Goal: Entertainment & Leisure: Consume media (video, audio)

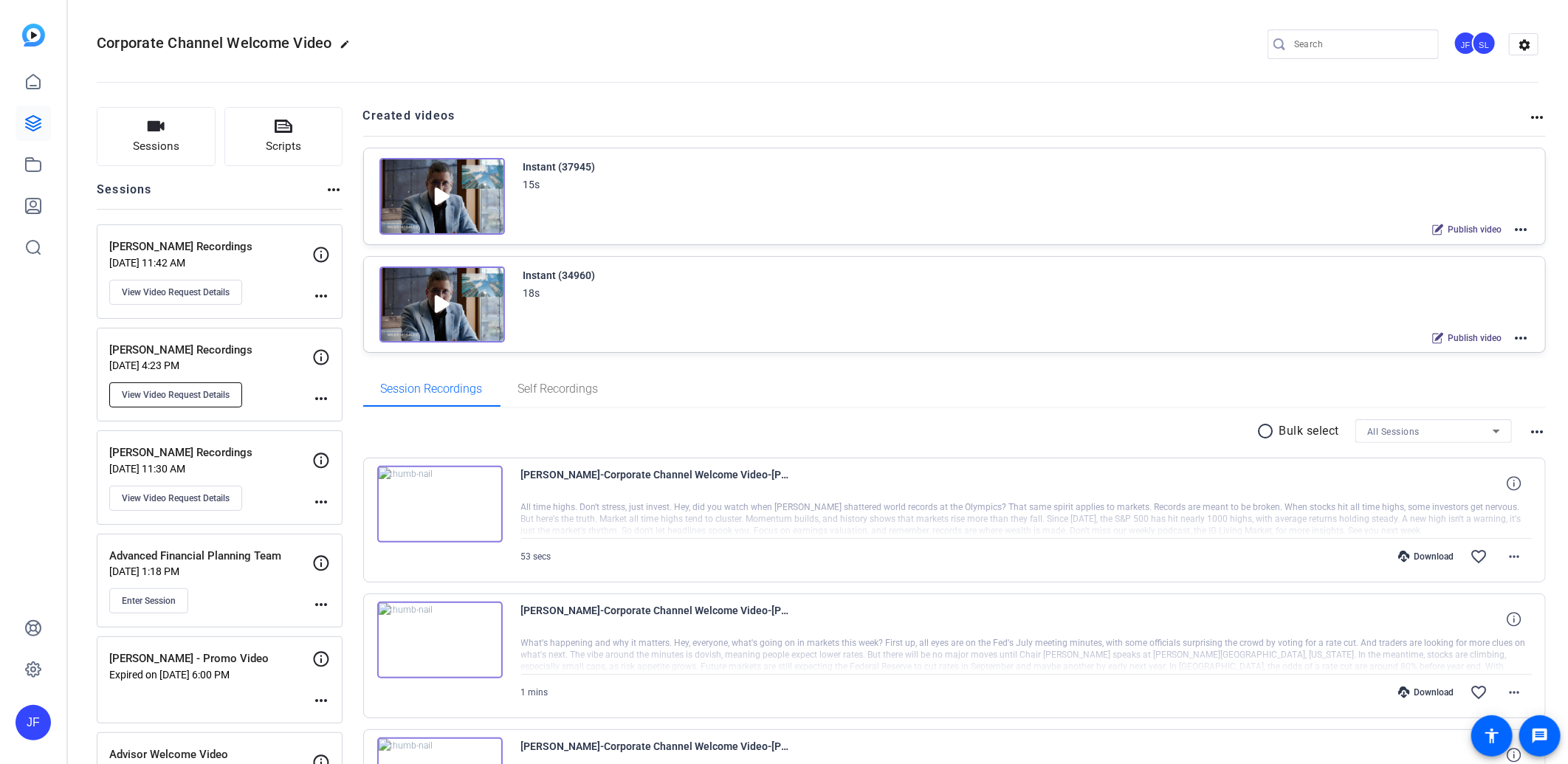
click at [219, 385] on button "View Video Request Details" at bounding box center [175, 394] width 133 height 25
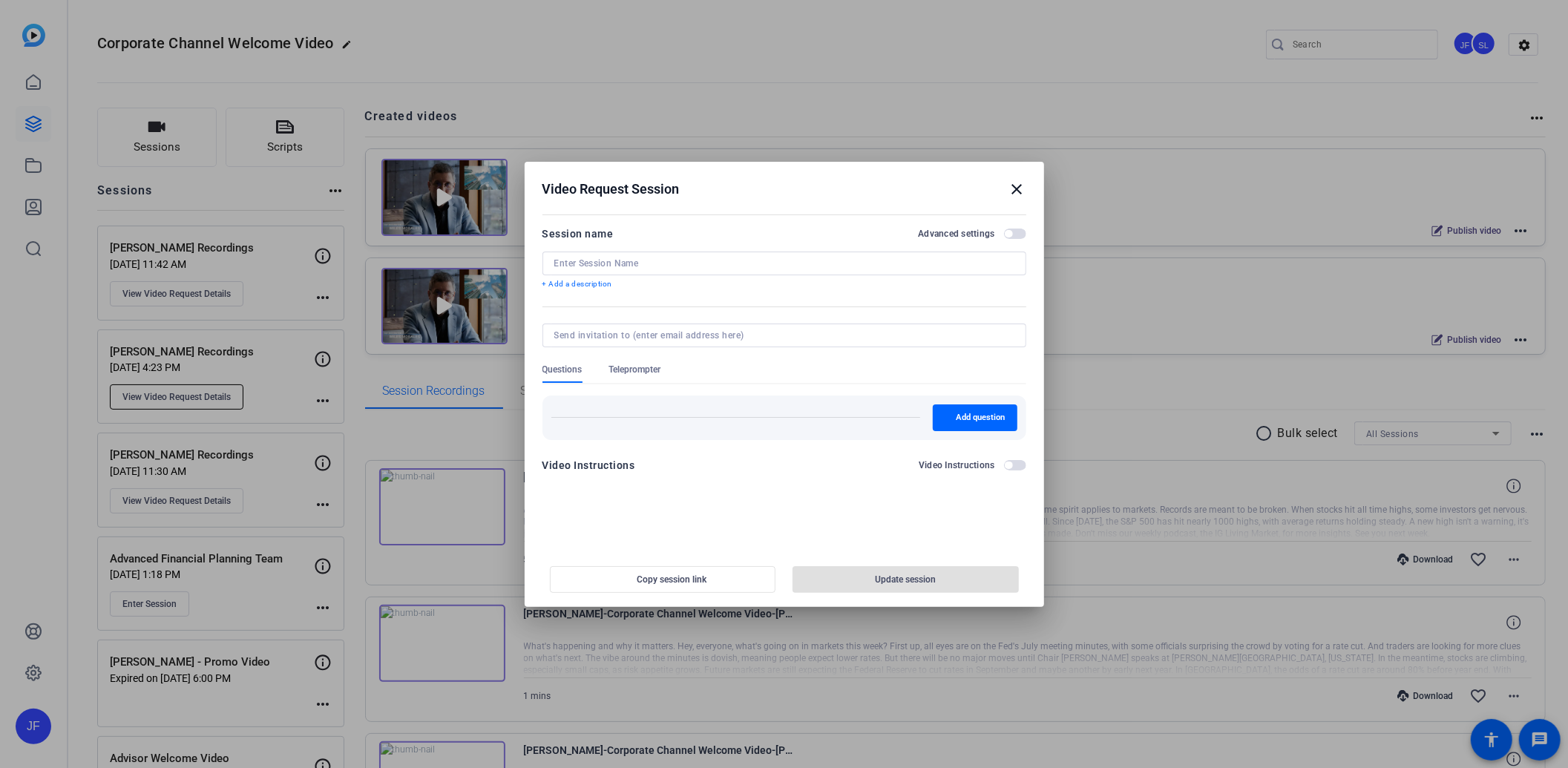
type input "[PERSON_NAME] Recordings"
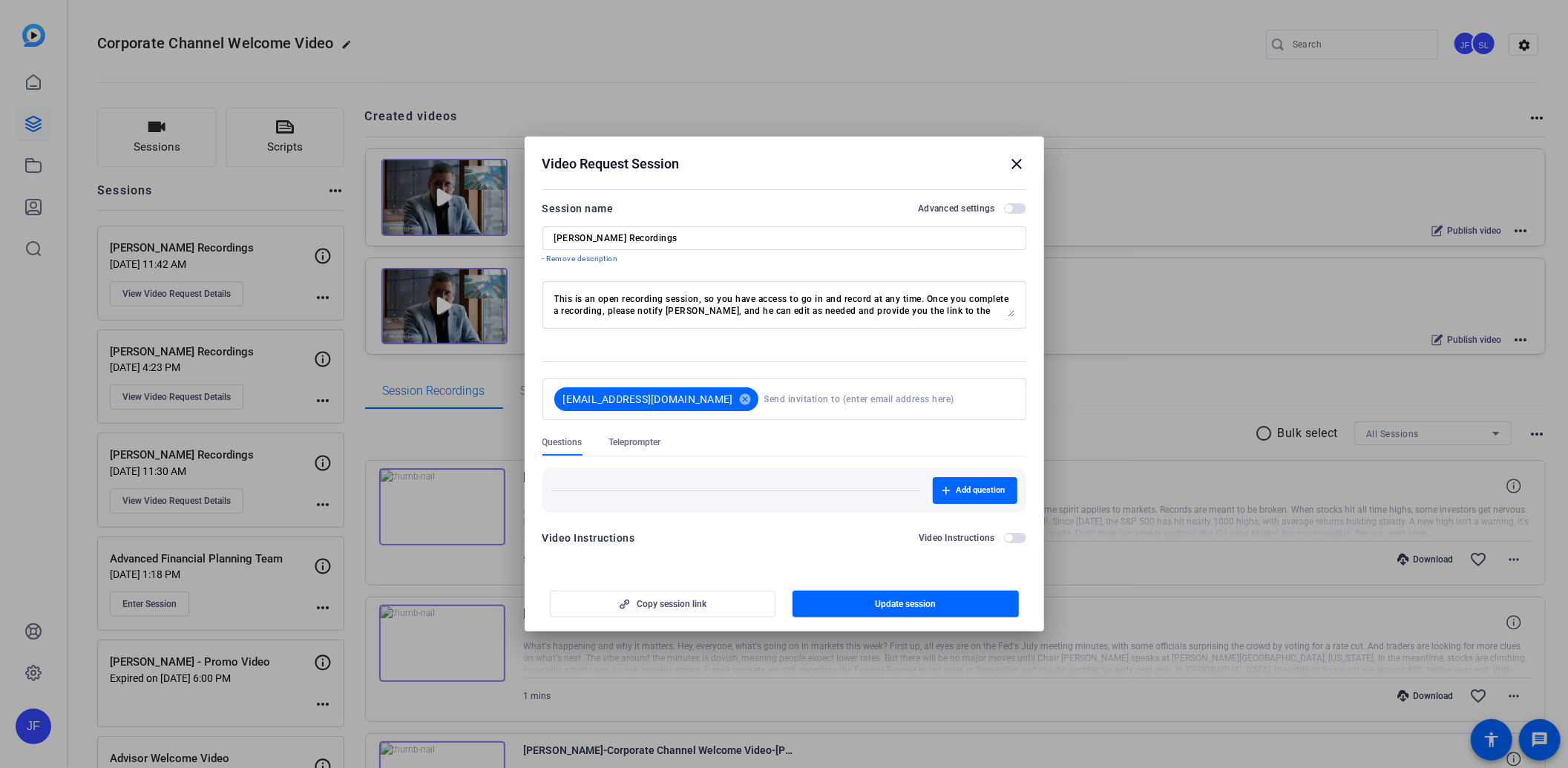
click at [1021, 165] on mat-icon "close" at bounding box center [1017, 164] width 17 height 17
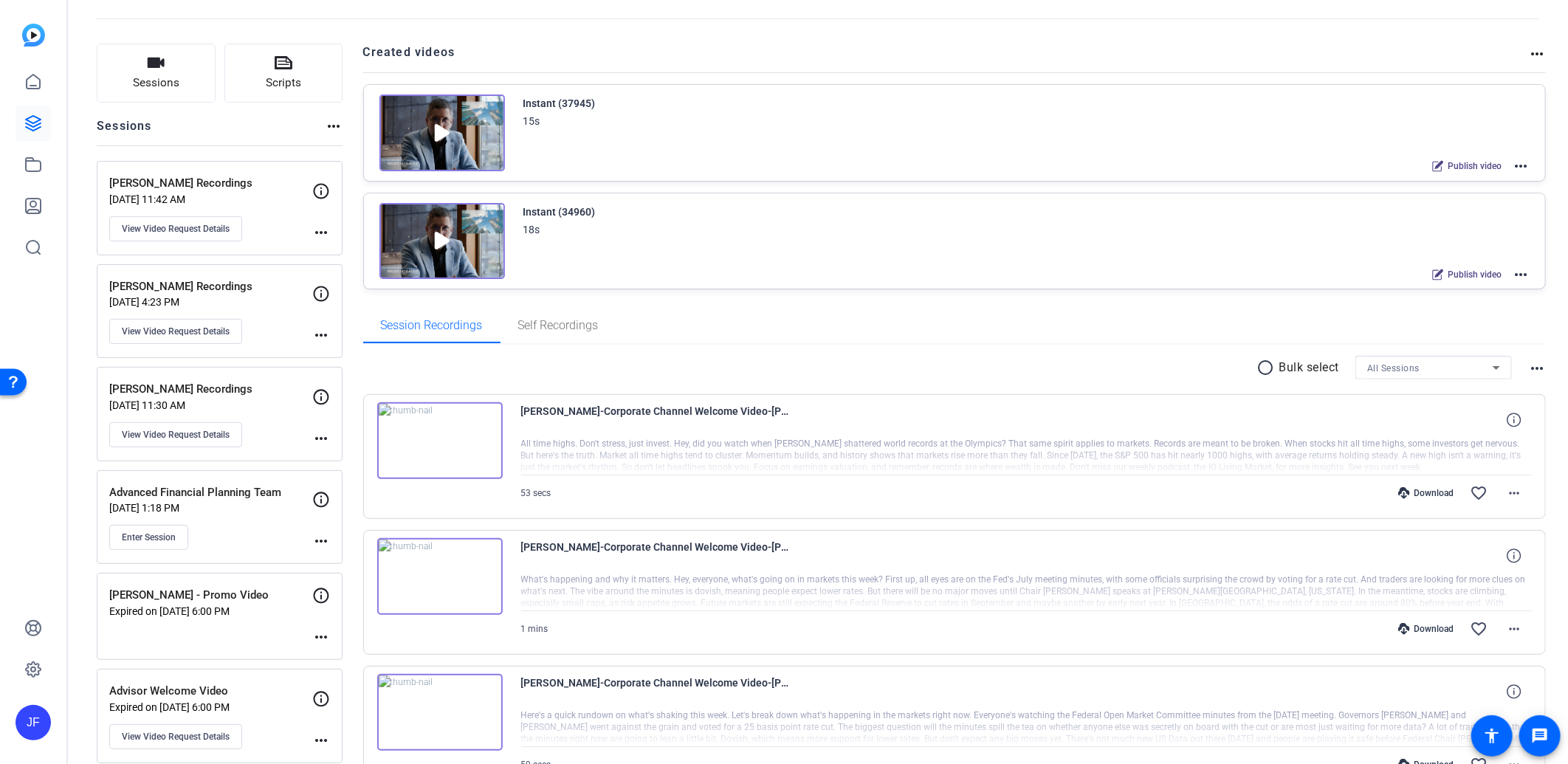
scroll to position [82, 0]
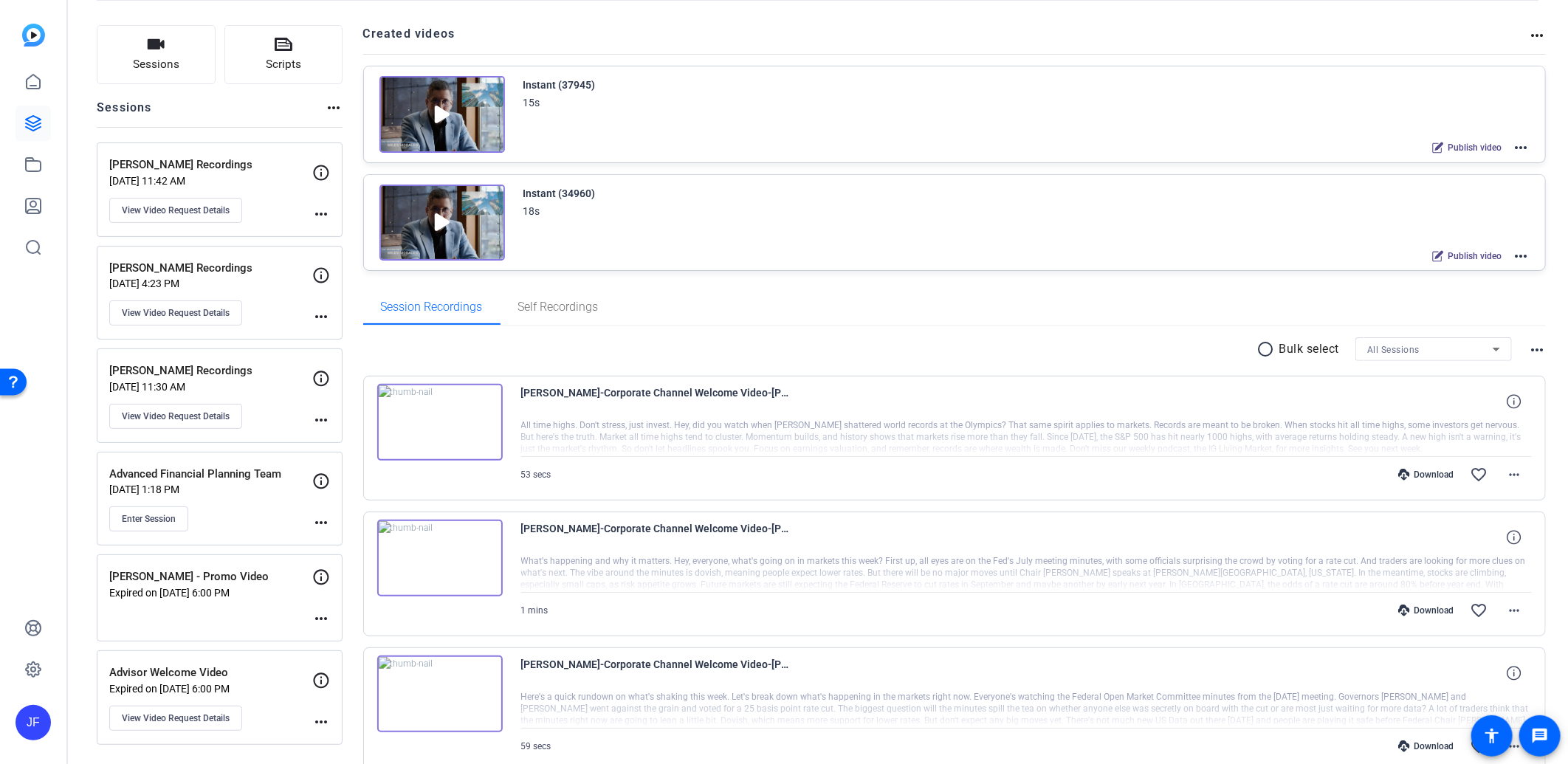
click at [786, 433] on div at bounding box center [1027, 438] width 1011 height 36
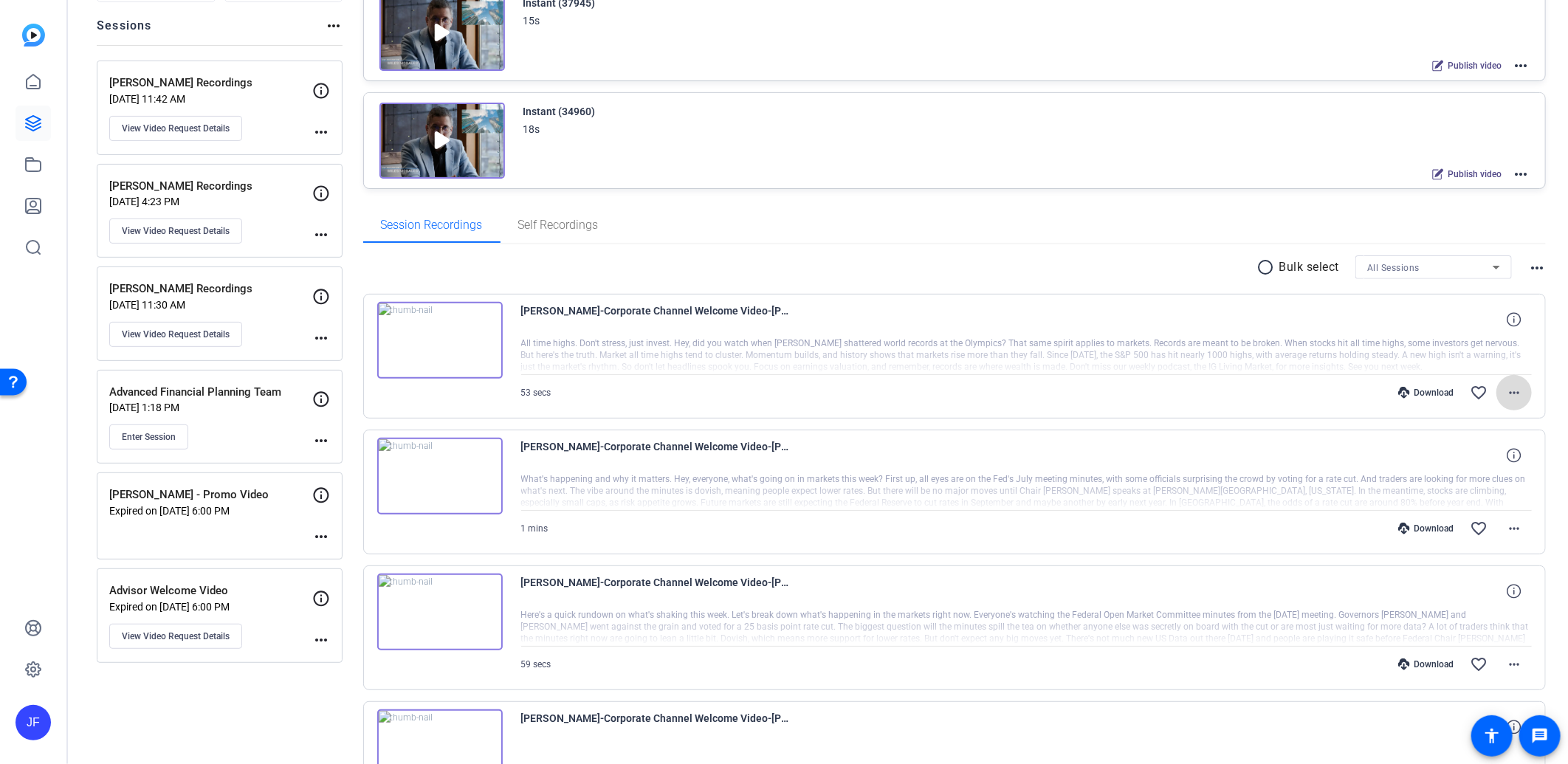
click at [1514, 385] on mat-icon "more_horiz" at bounding box center [1514, 392] width 17 height 17
click at [1090, 345] on div at bounding box center [784, 382] width 1568 height 764
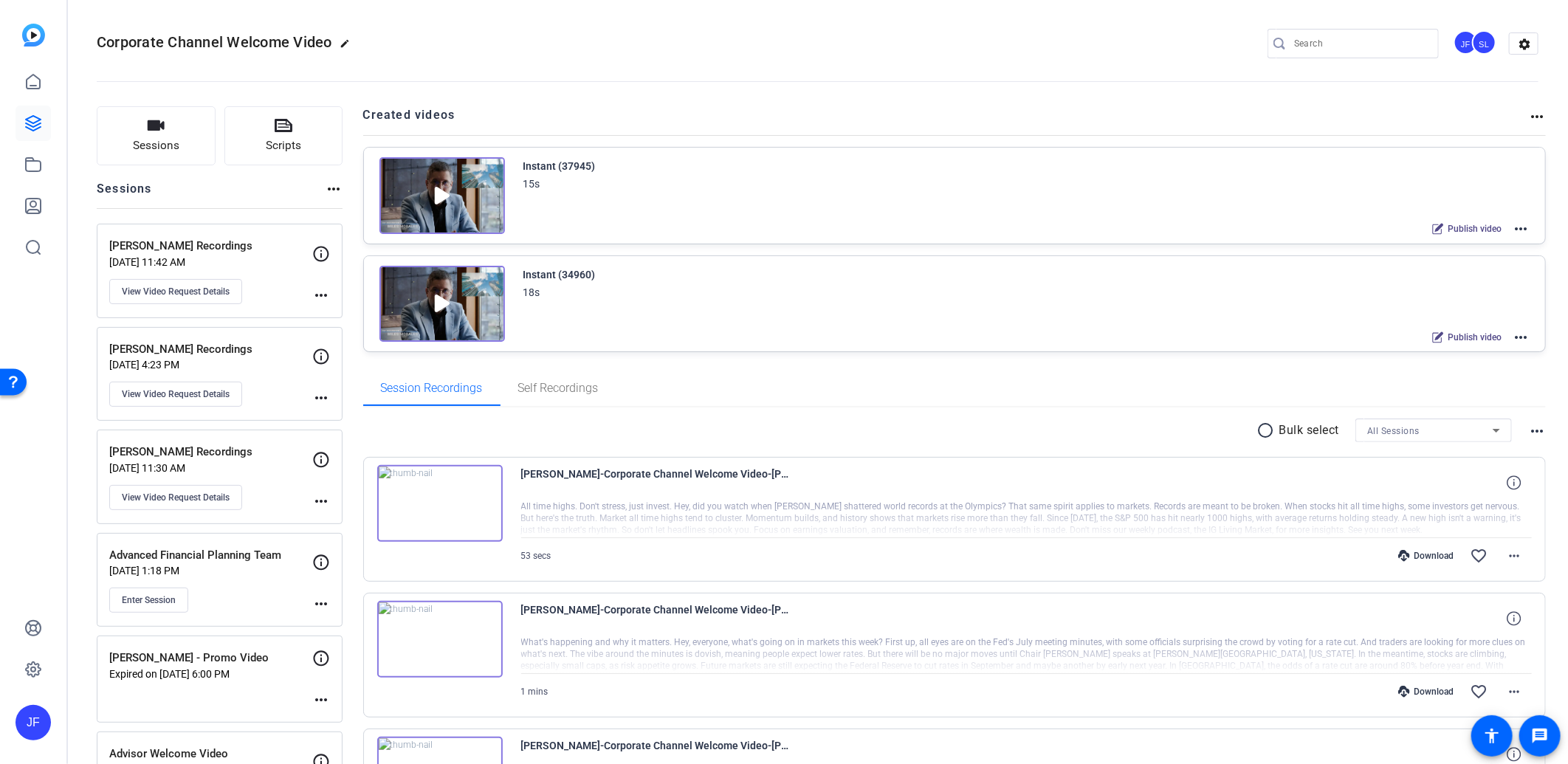
scroll to position [0, 0]
click at [42, 126] on link at bounding box center [33, 123] width 36 height 36
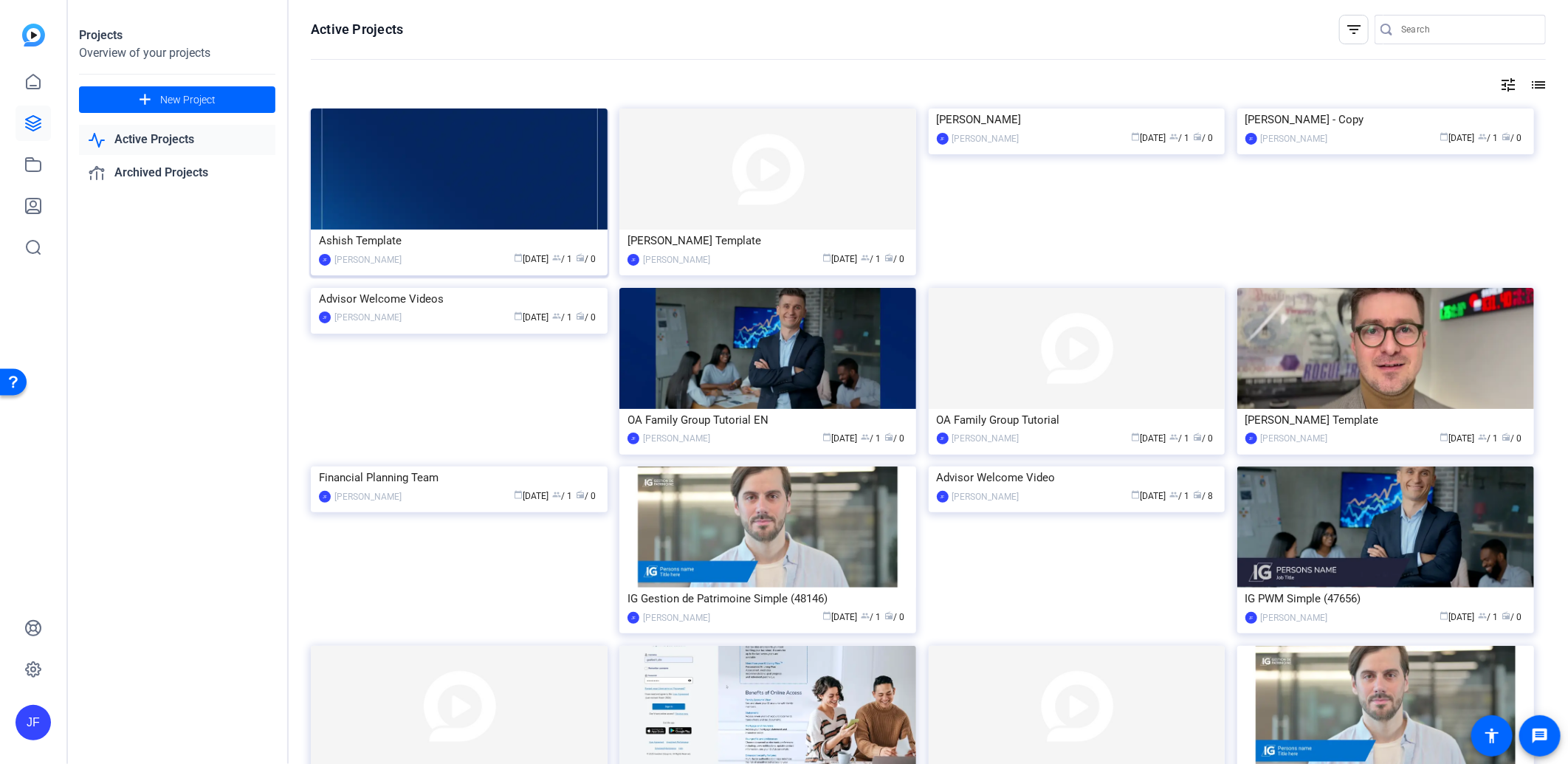
click at [403, 175] on img at bounding box center [460, 168] width 297 height 121
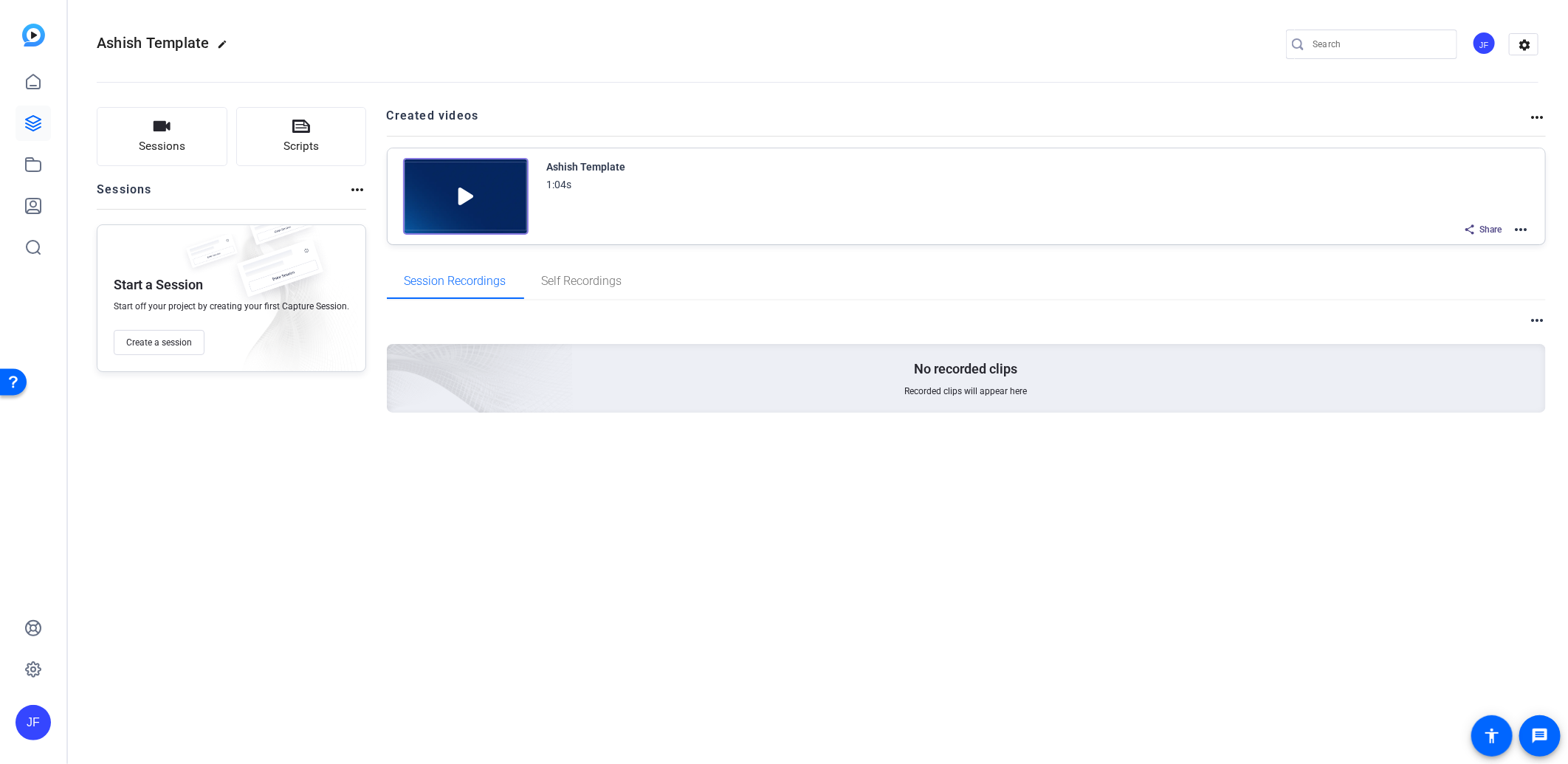
click at [1525, 227] on mat-icon "more_horiz" at bounding box center [1520, 229] width 17 height 17
click at [1462, 247] on span "Edit in Creator" at bounding box center [1467, 247] width 103 height 17
click at [27, 115] on icon at bounding box center [33, 123] width 17 height 17
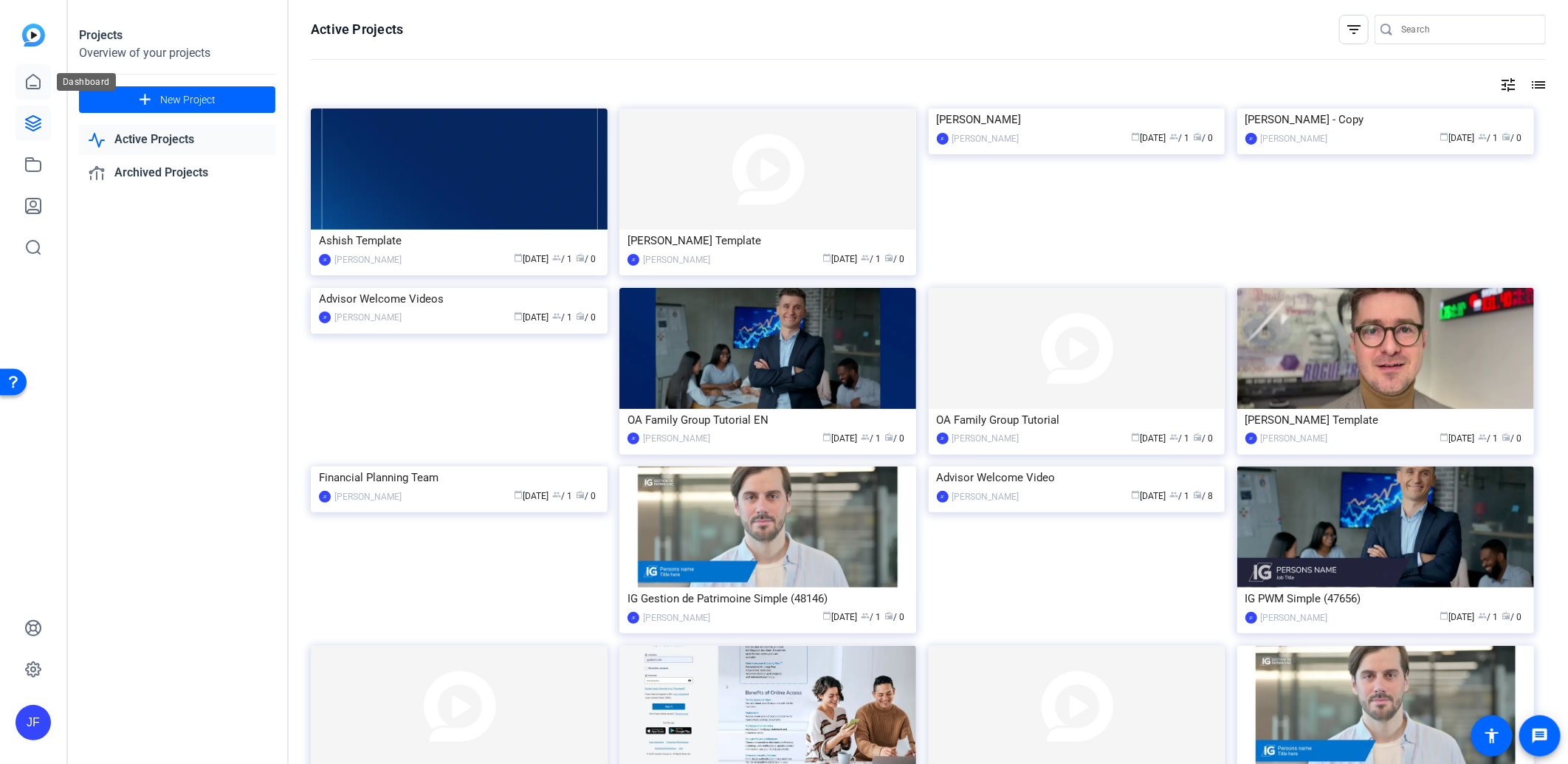
click at [36, 86] on icon at bounding box center [33, 82] width 17 height 17
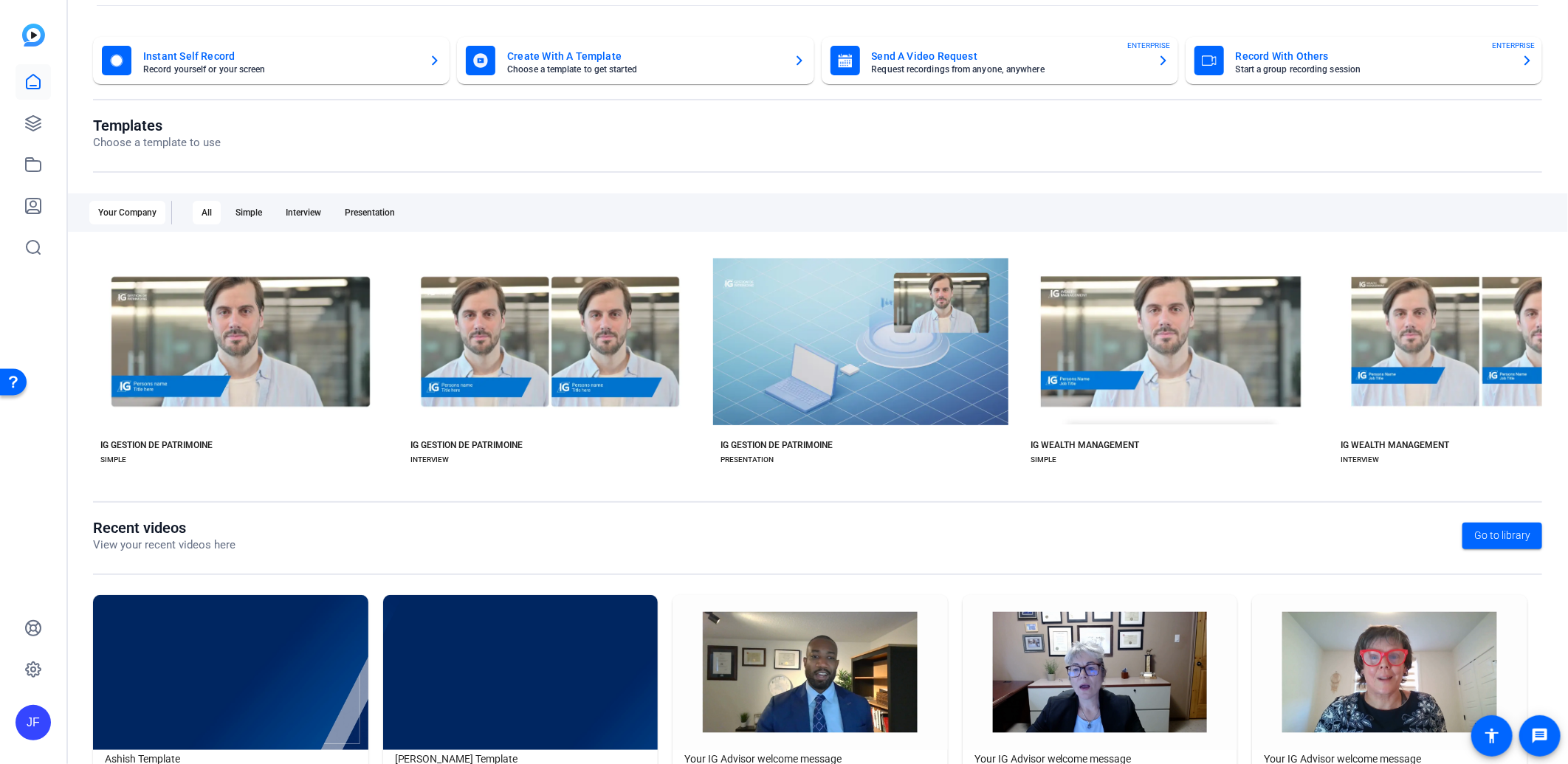
scroll to position [124, 0]
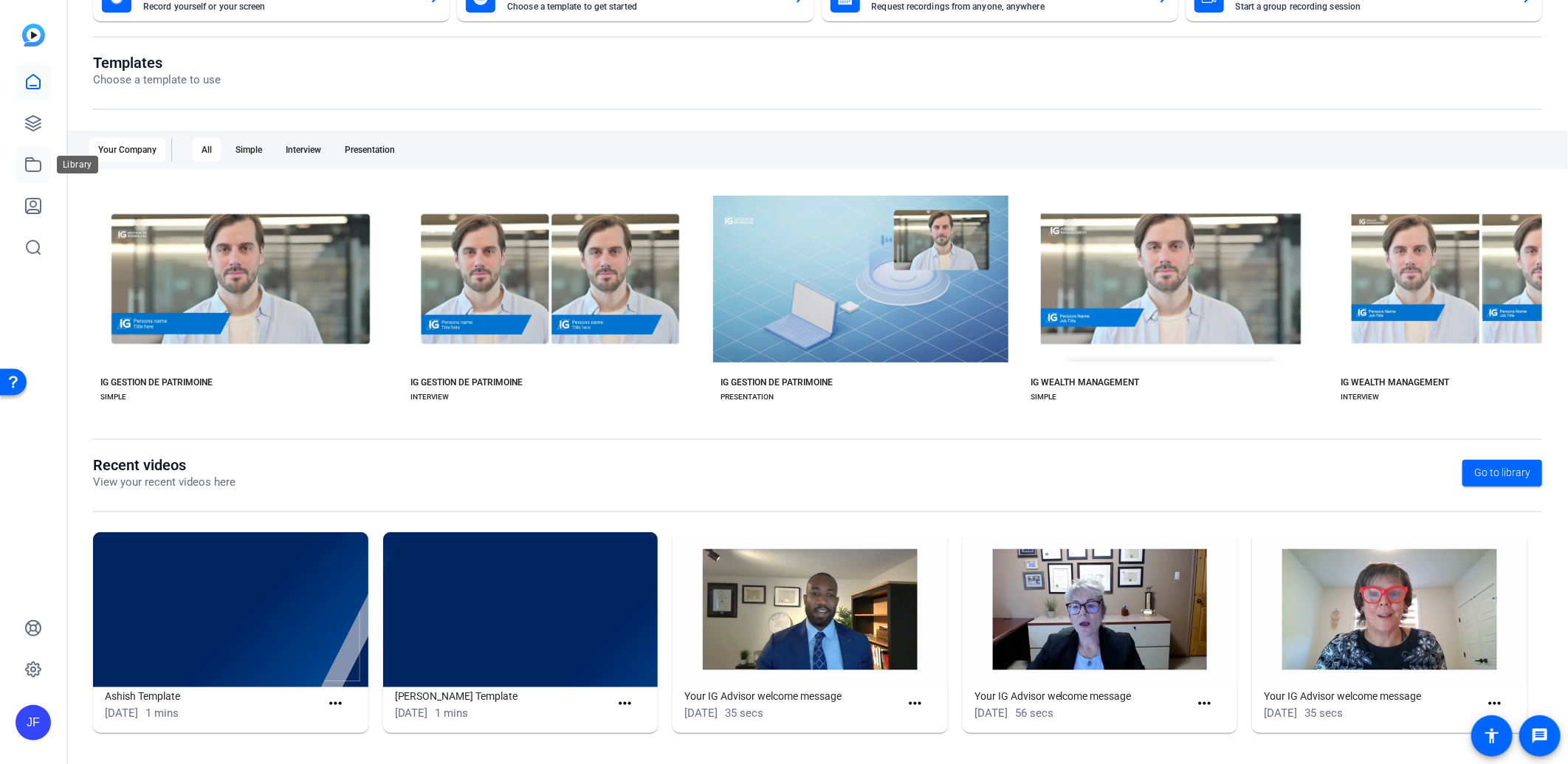
click at [32, 162] on icon at bounding box center [33, 164] width 17 height 17
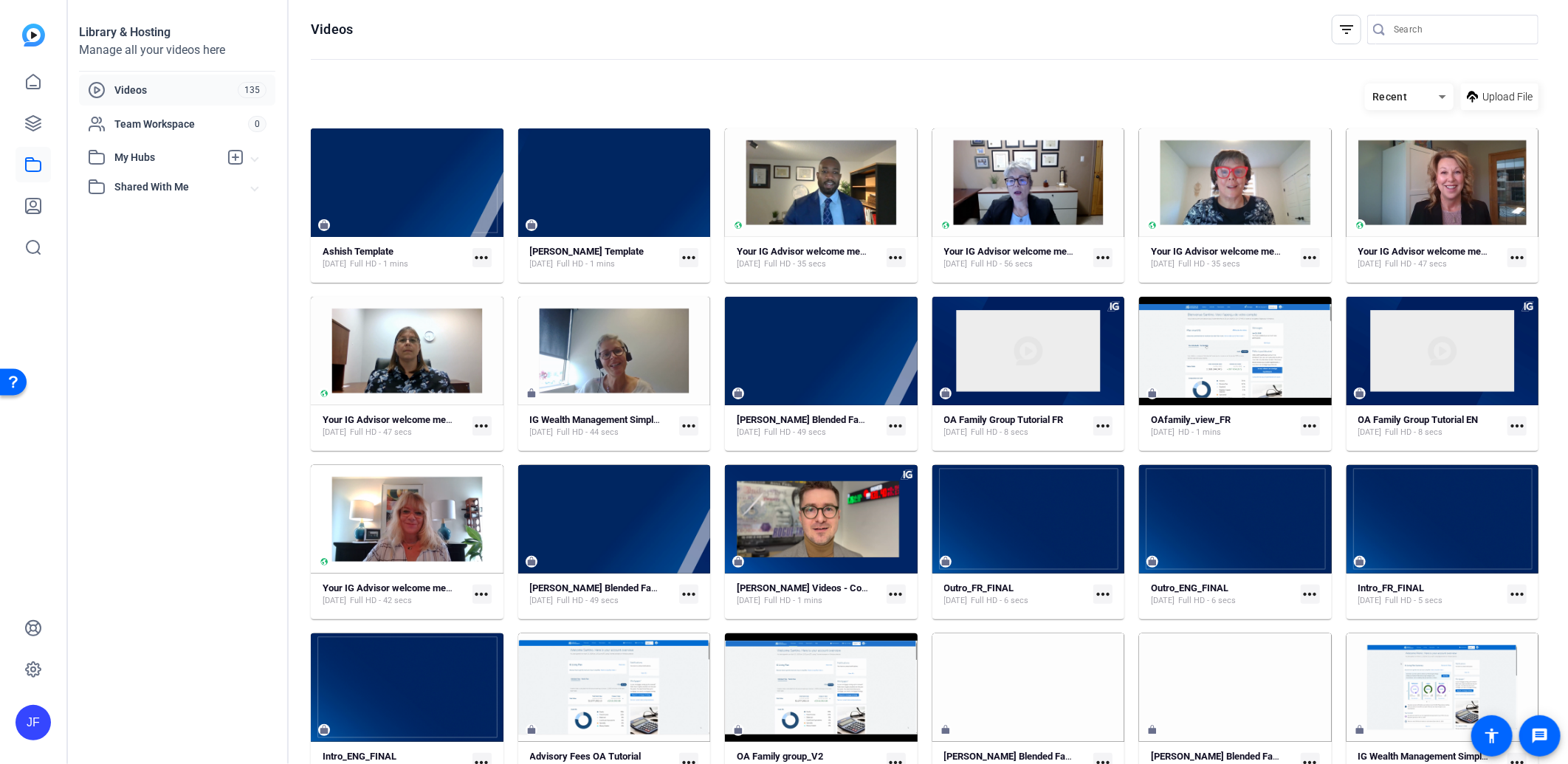
click at [108, 90] on div "Videos" at bounding box center [162, 89] width 150 height 17
click at [38, 125] on icon at bounding box center [33, 123] width 17 height 17
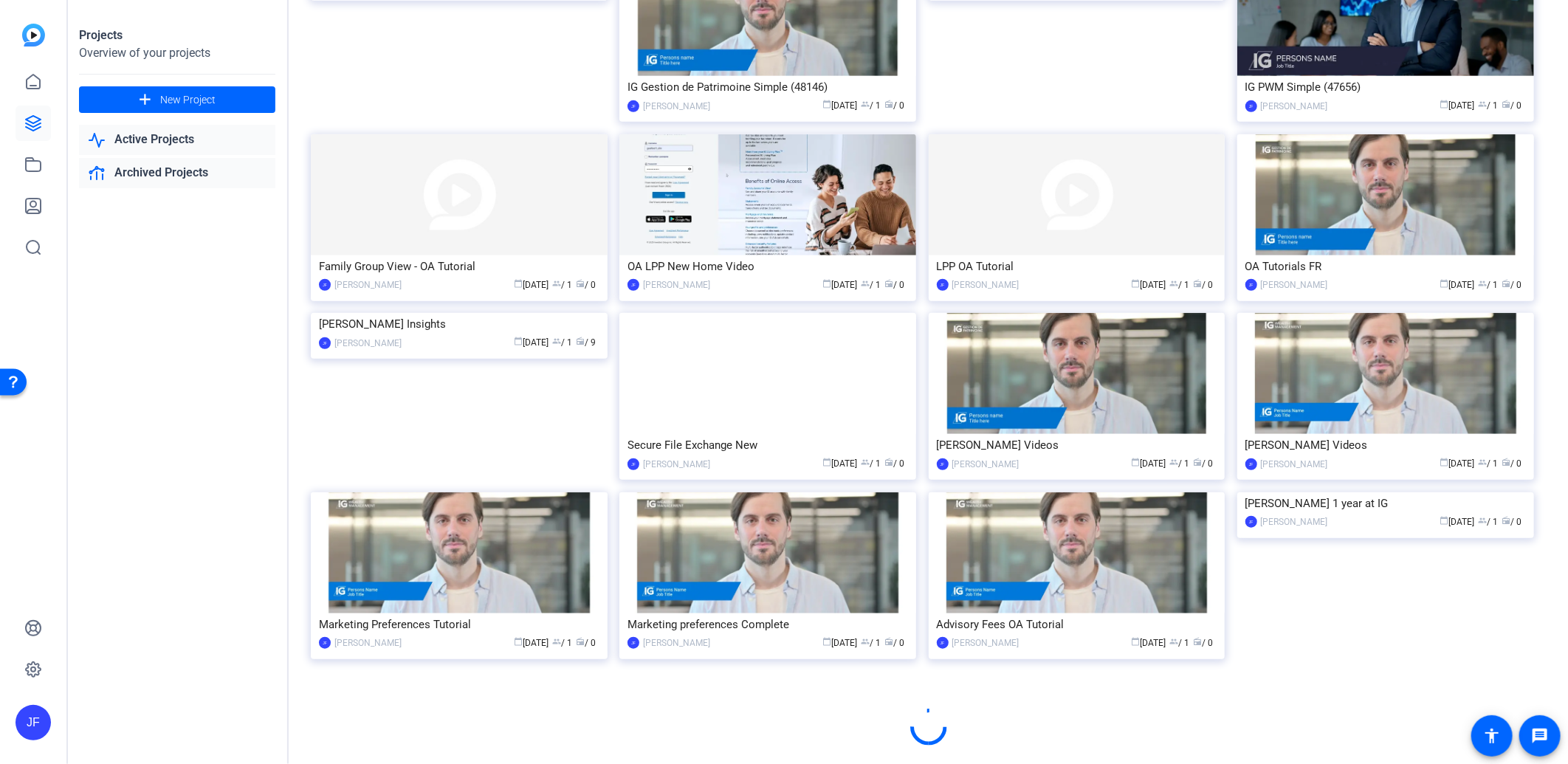
scroll to position [524, 0]
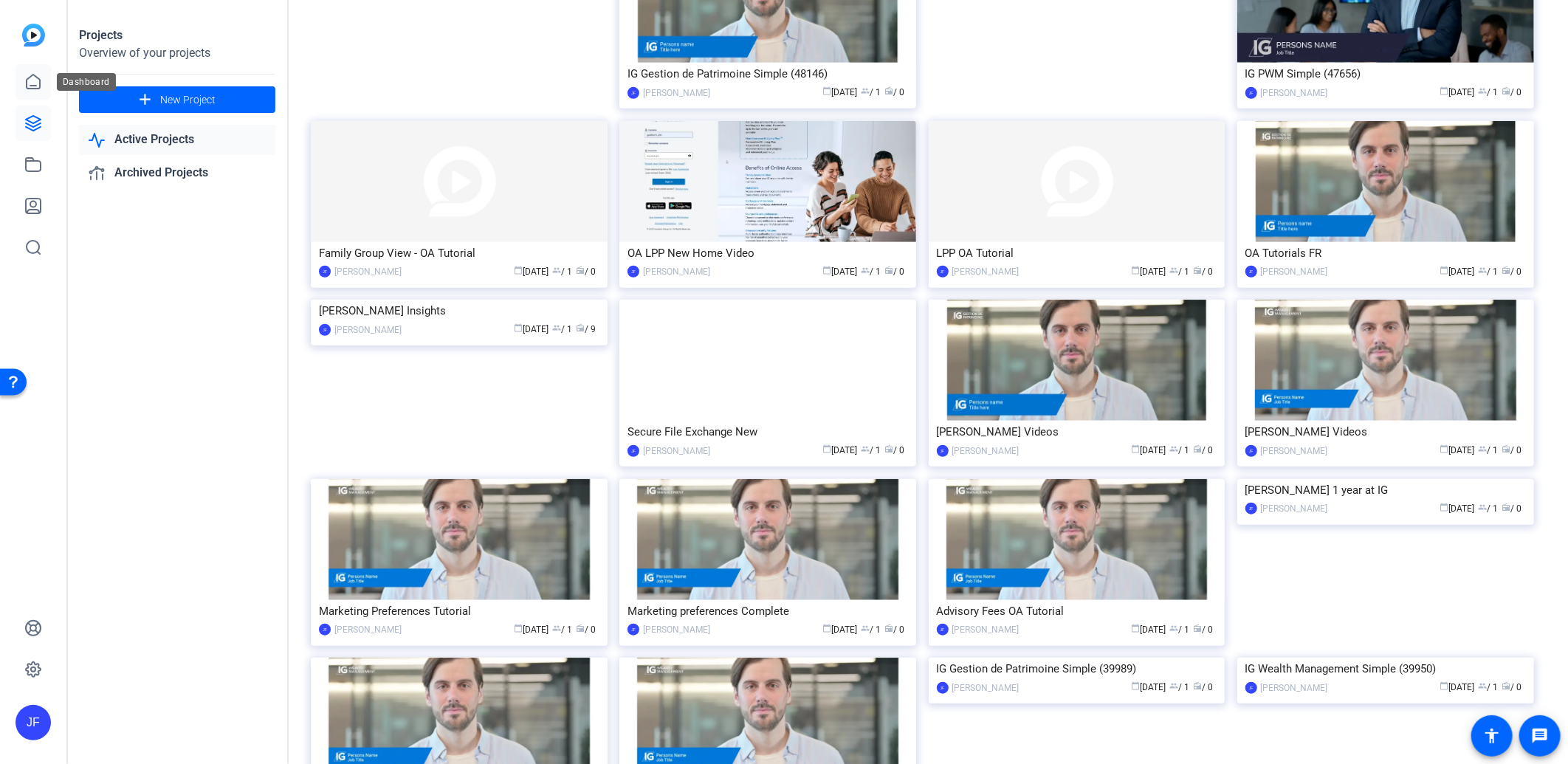
click at [23, 83] on link at bounding box center [33, 82] width 36 height 36
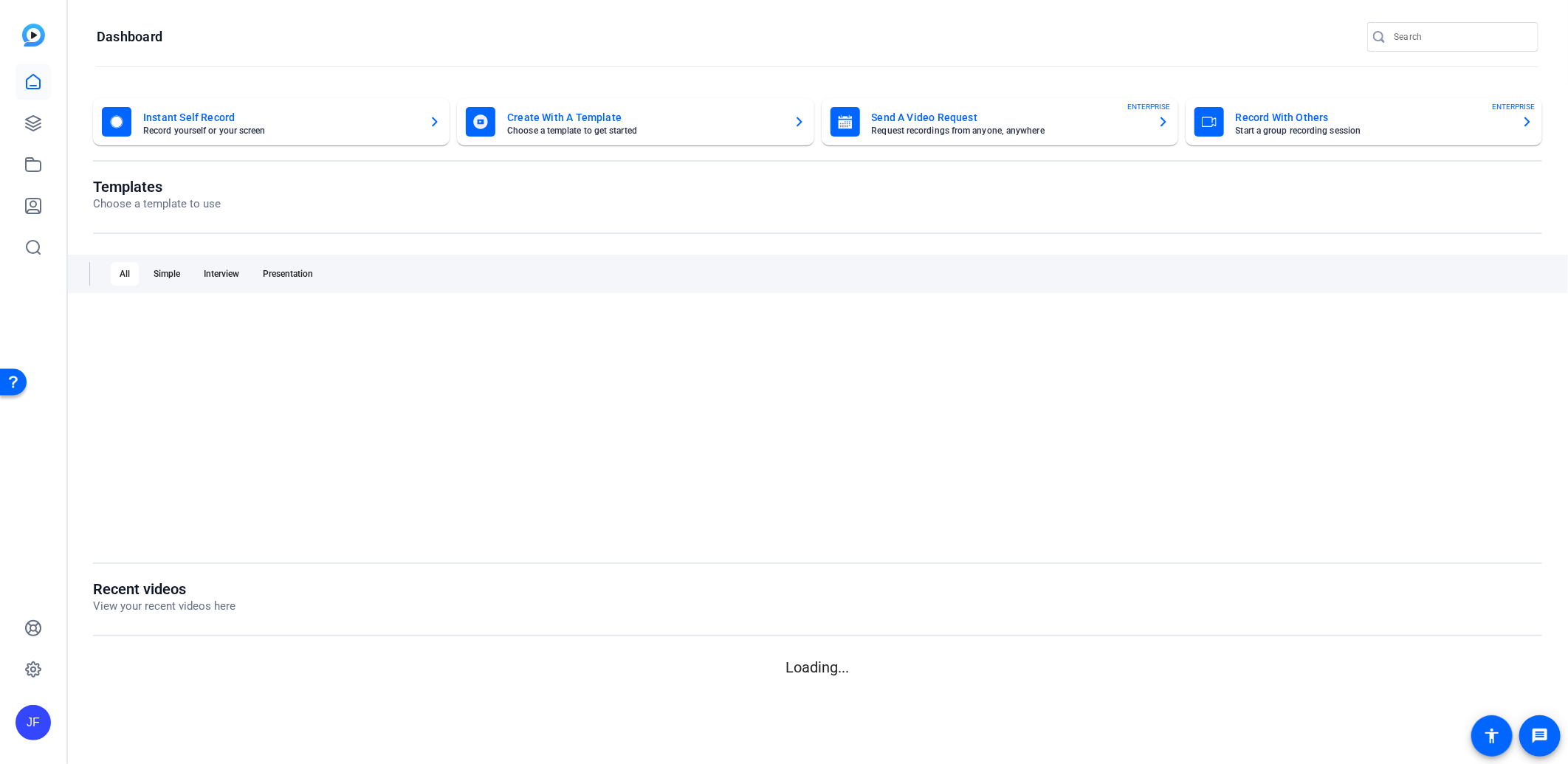
click at [23, 83] on link at bounding box center [33, 82] width 36 height 36
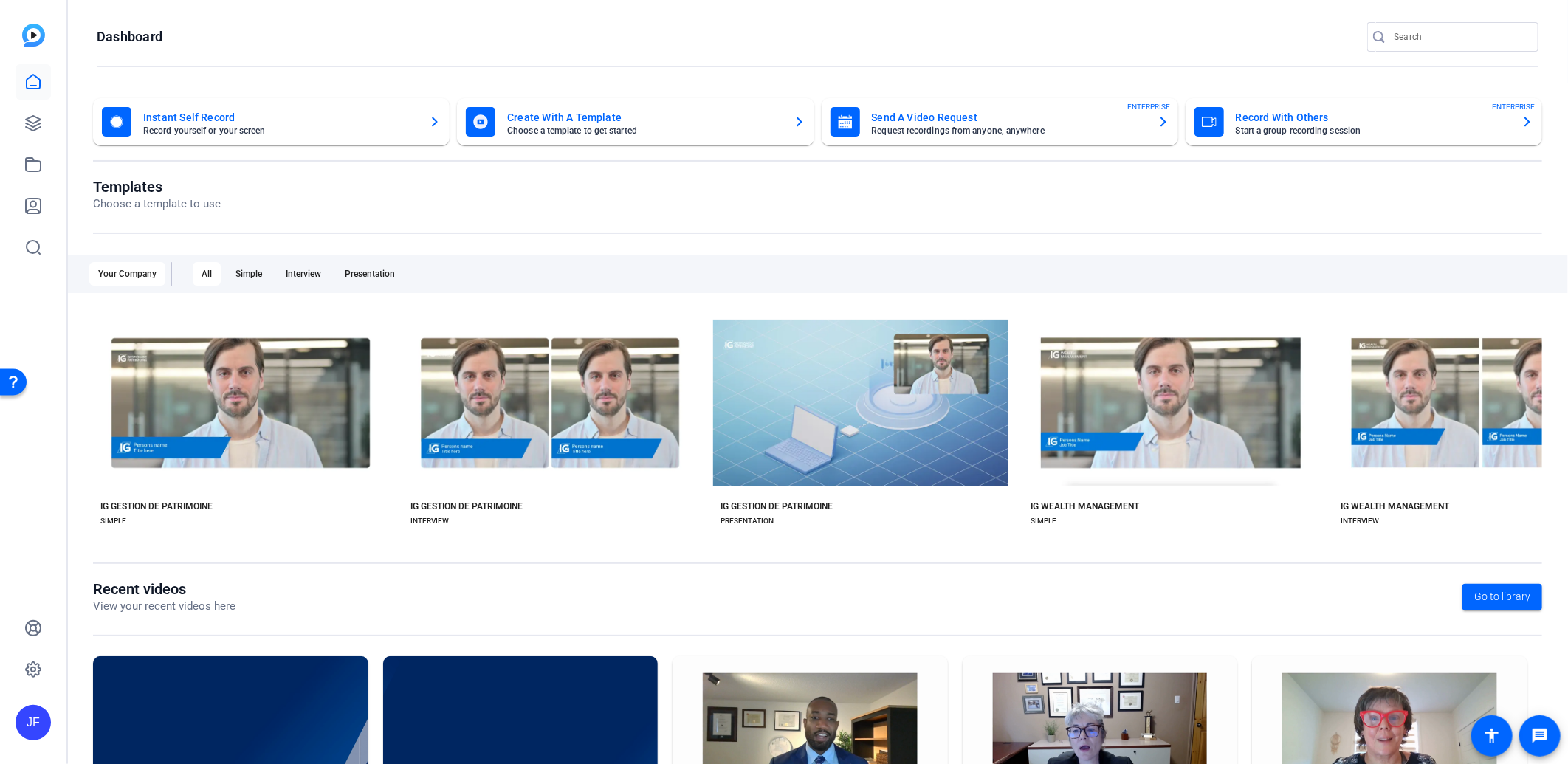
click at [23, 83] on link at bounding box center [33, 82] width 36 height 36
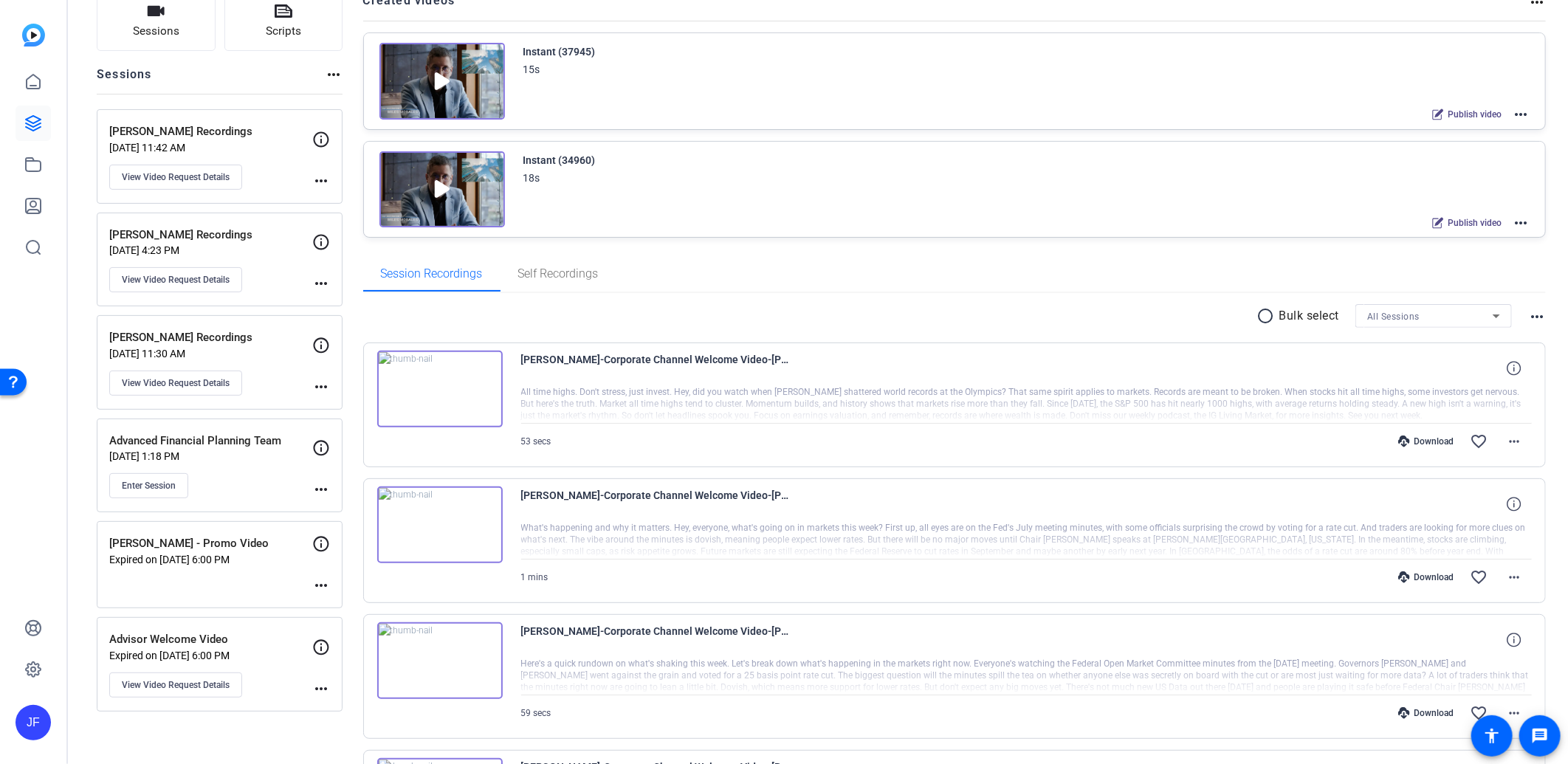
scroll to position [246, 0]
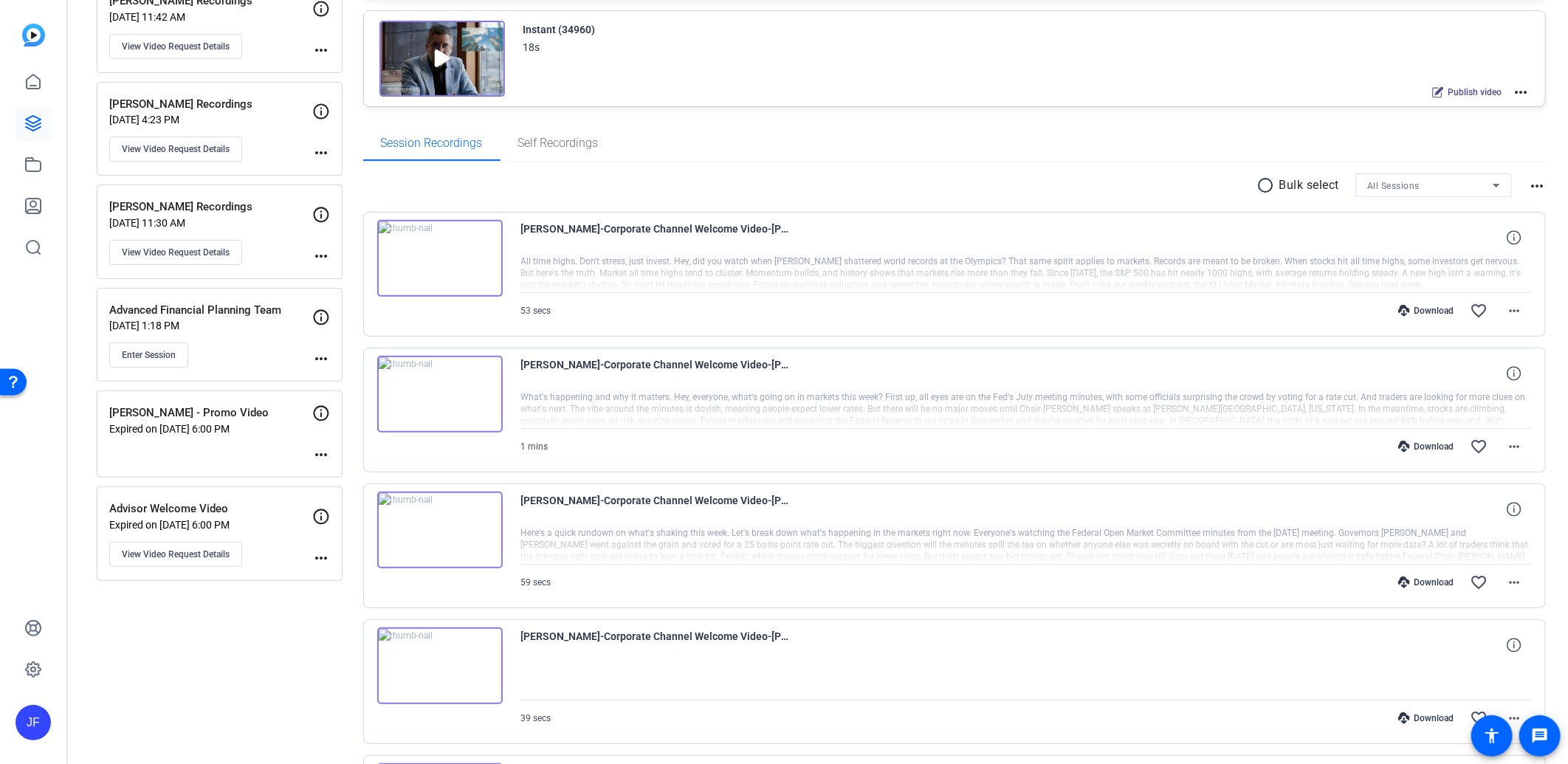
click at [444, 388] on img at bounding box center [440, 394] width 125 height 76
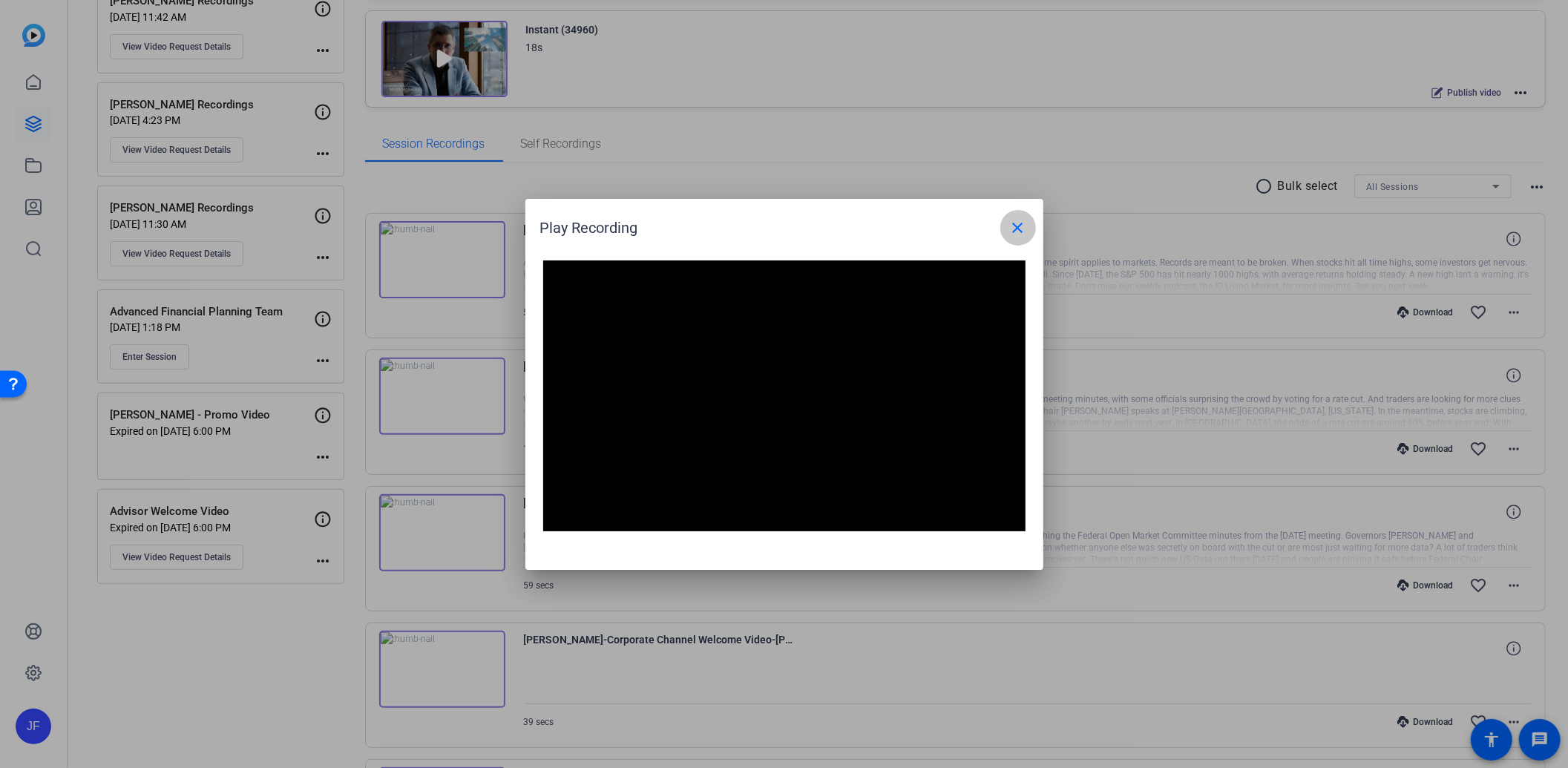
click at [1022, 224] on mat-icon "close" at bounding box center [1018, 228] width 17 height 17
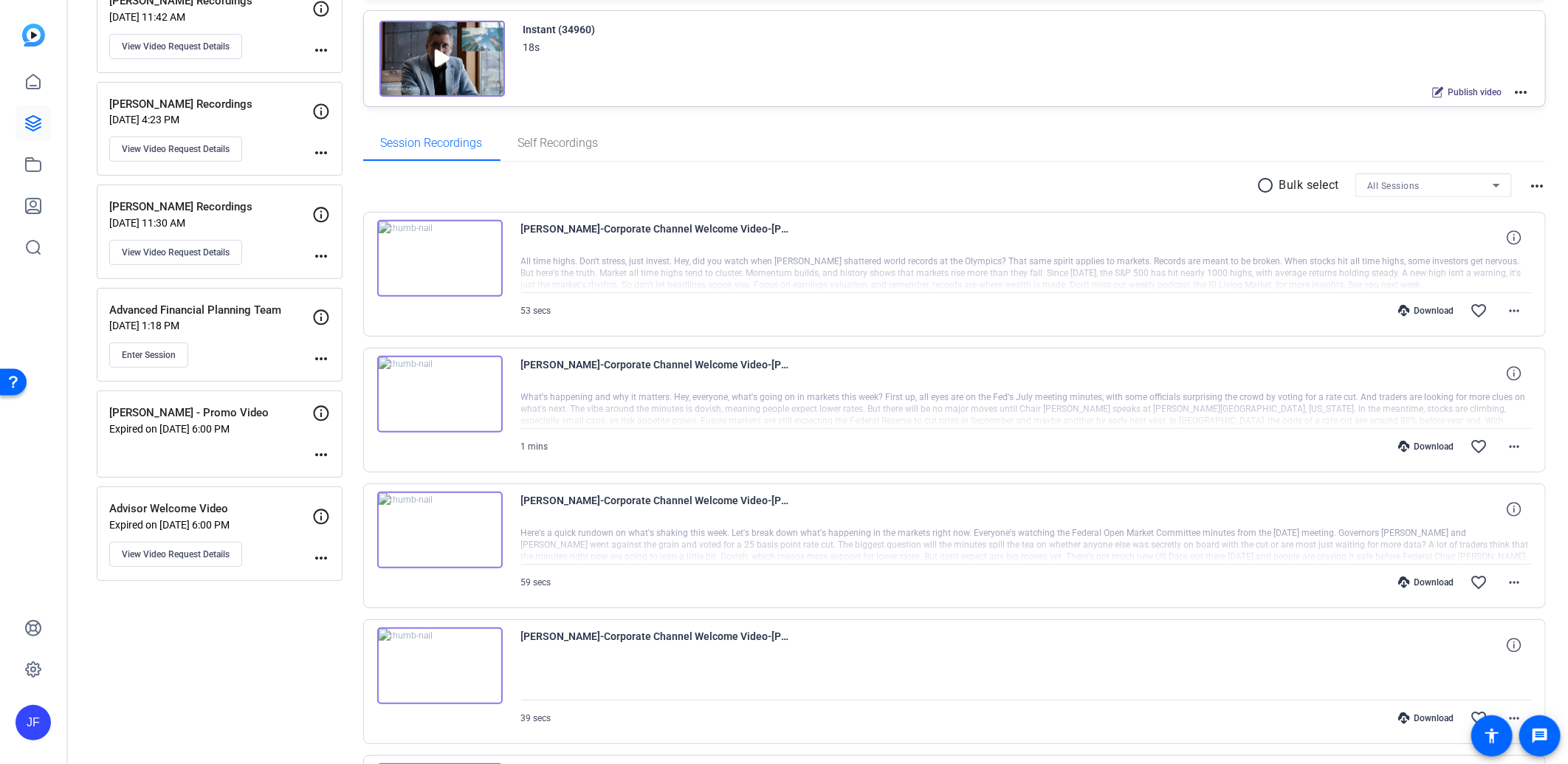
click at [440, 524] on img at bounding box center [440, 530] width 125 height 76
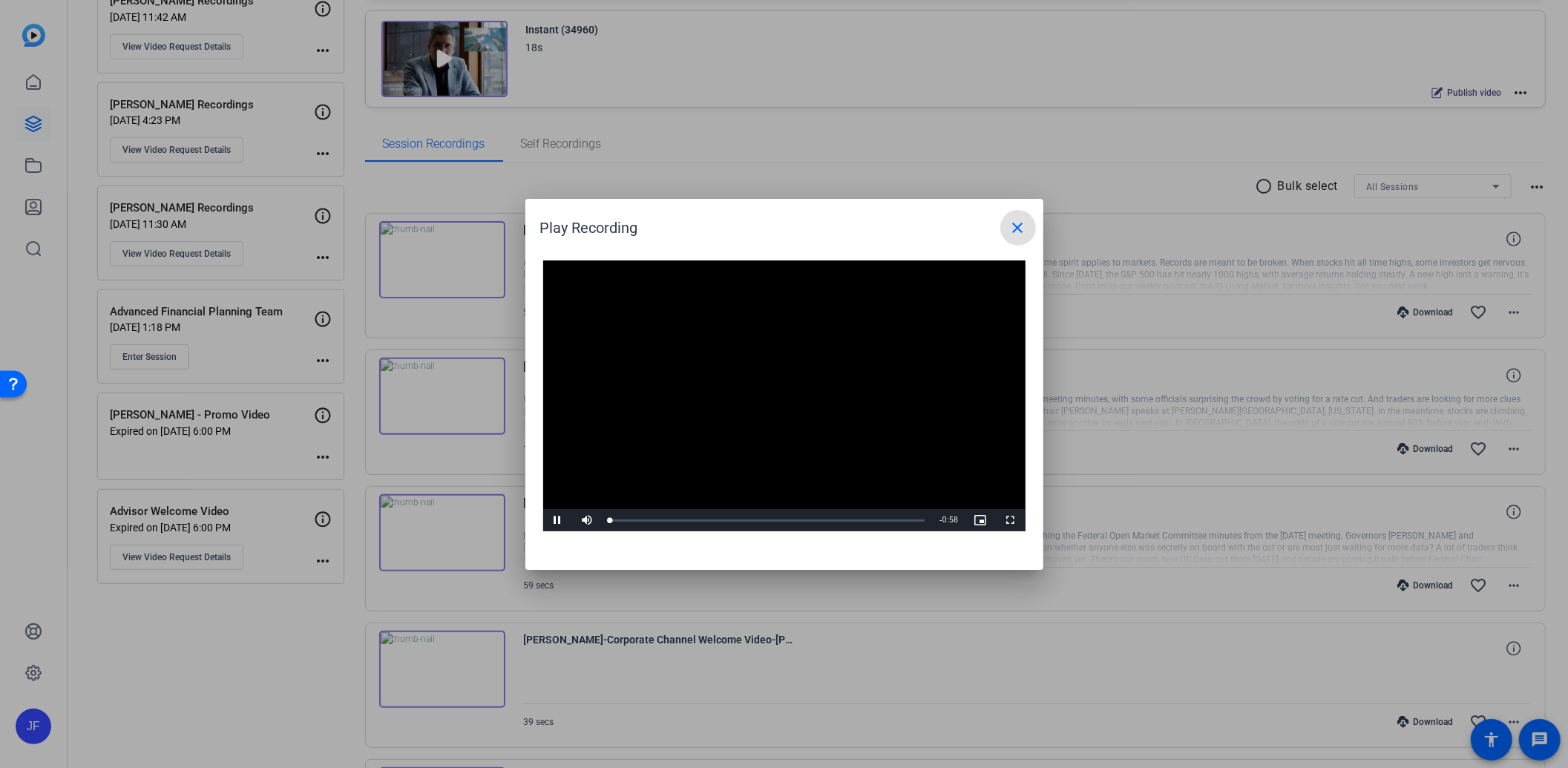
click at [783, 384] on video "Video Player" at bounding box center [784, 395] width 482 height 271
click at [1018, 223] on mat-icon "close" at bounding box center [1018, 228] width 17 height 17
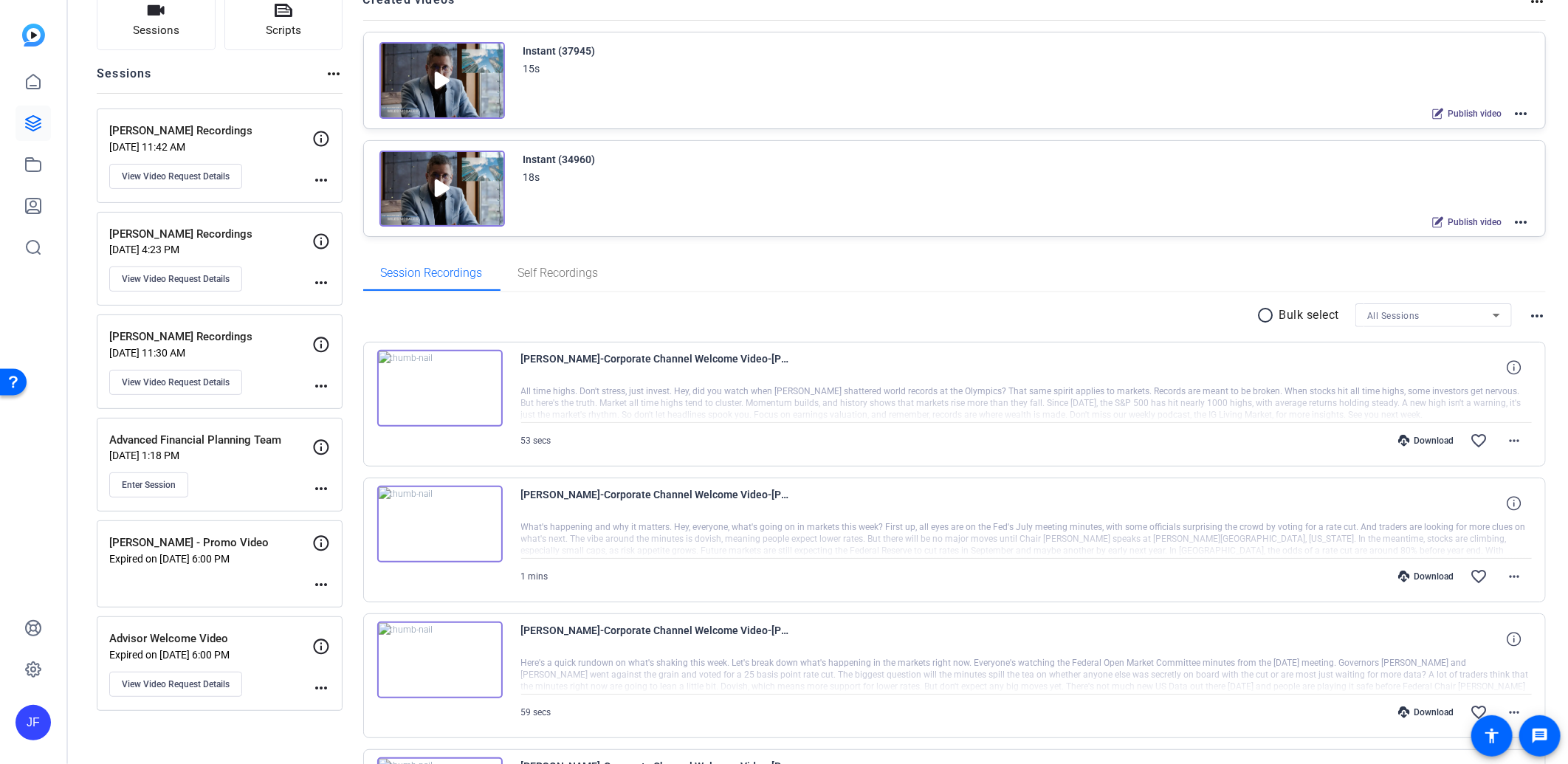
scroll to position [82, 0]
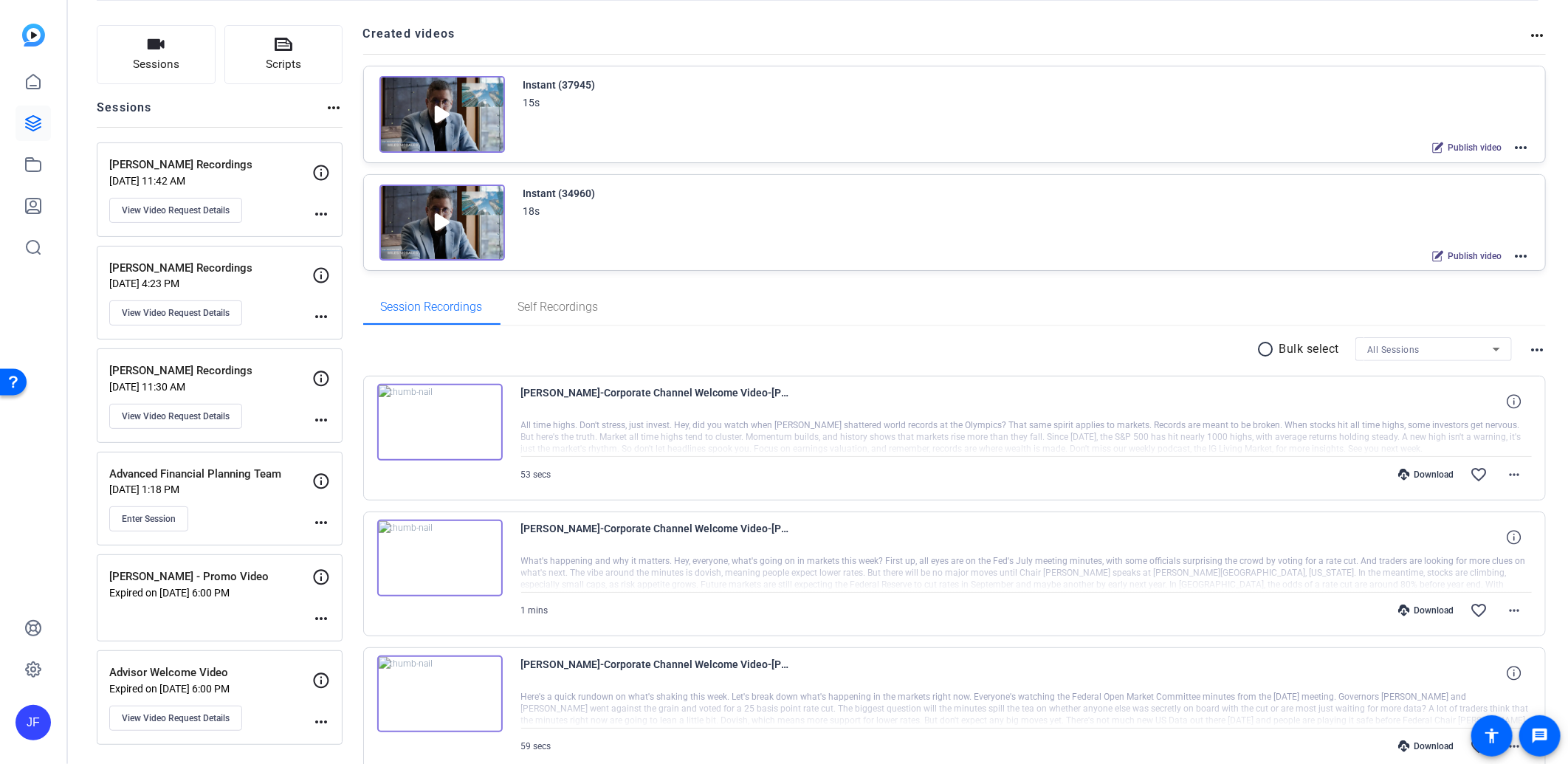
click at [440, 417] on img at bounding box center [440, 422] width 125 height 76
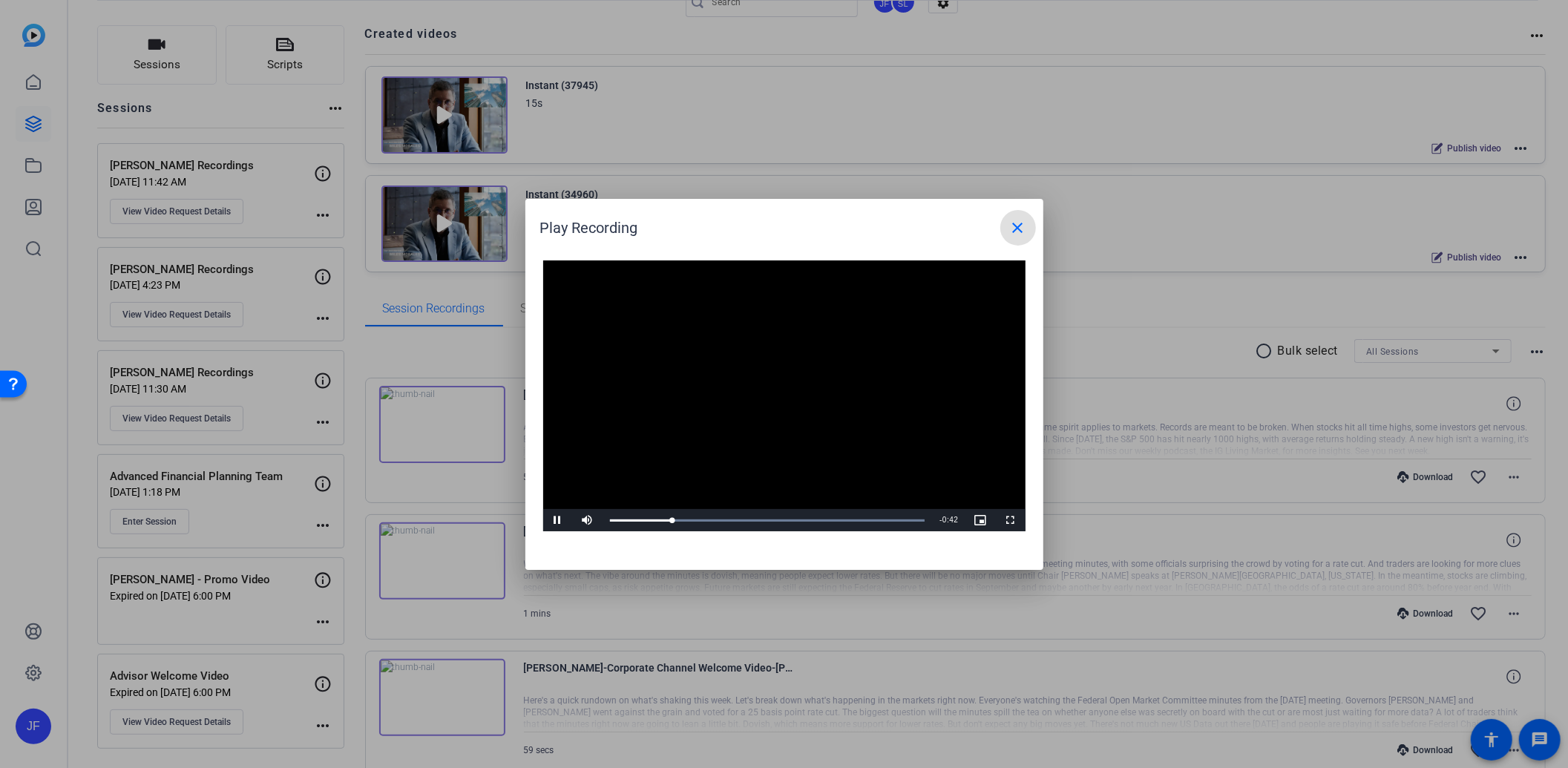
click at [1014, 225] on mat-icon "close" at bounding box center [1018, 228] width 17 height 17
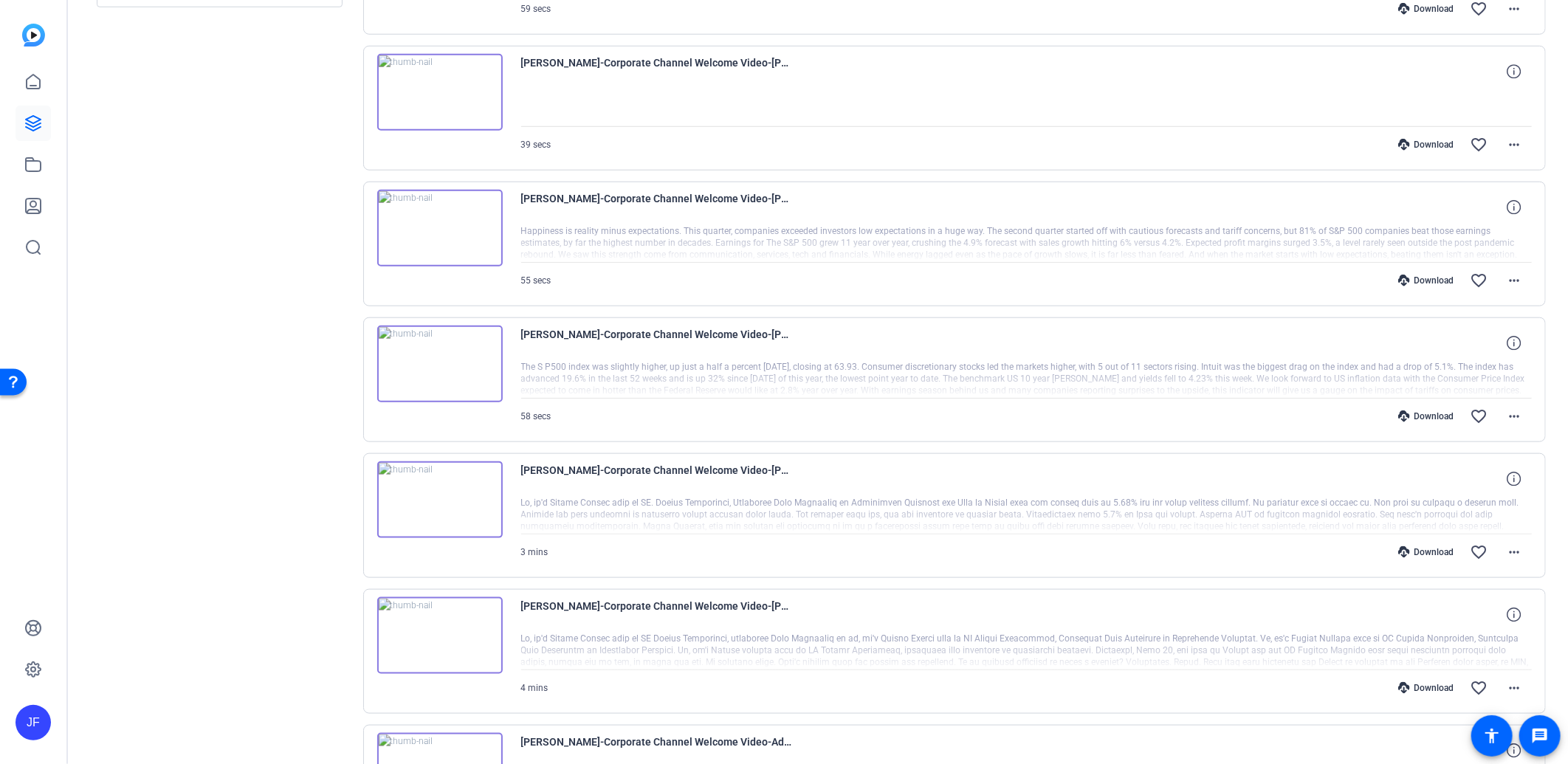
scroll to position [820, 0]
click at [434, 225] on img at bounding box center [440, 227] width 125 height 76
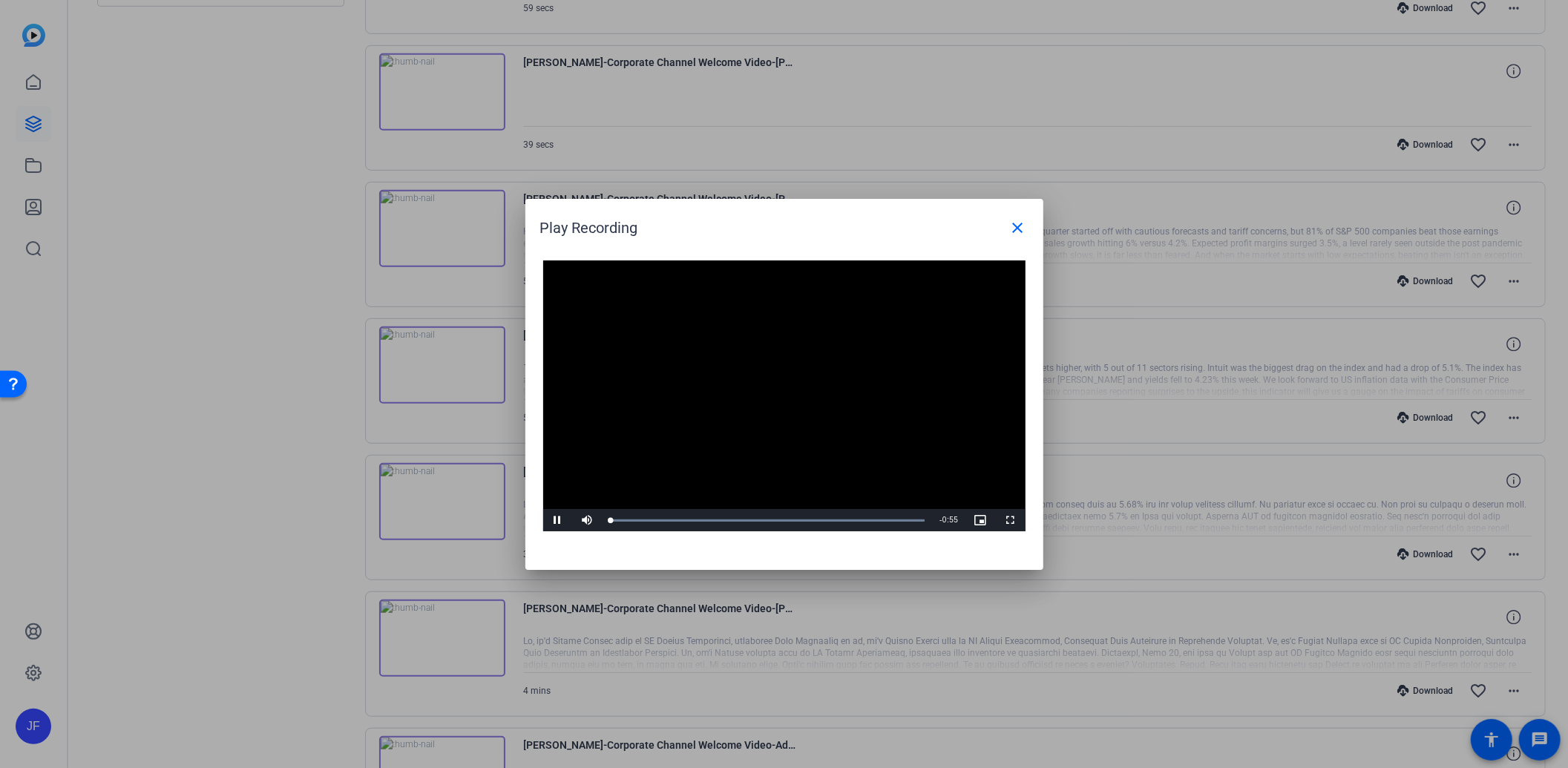
click at [769, 381] on video "Video Player" at bounding box center [784, 395] width 482 height 271
click at [770, 382] on video "Video Player" at bounding box center [784, 395] width 482 height 271
click at [1014, 231] on mat-icon "close" at bounding box center [1018, 228] width 17 height 17
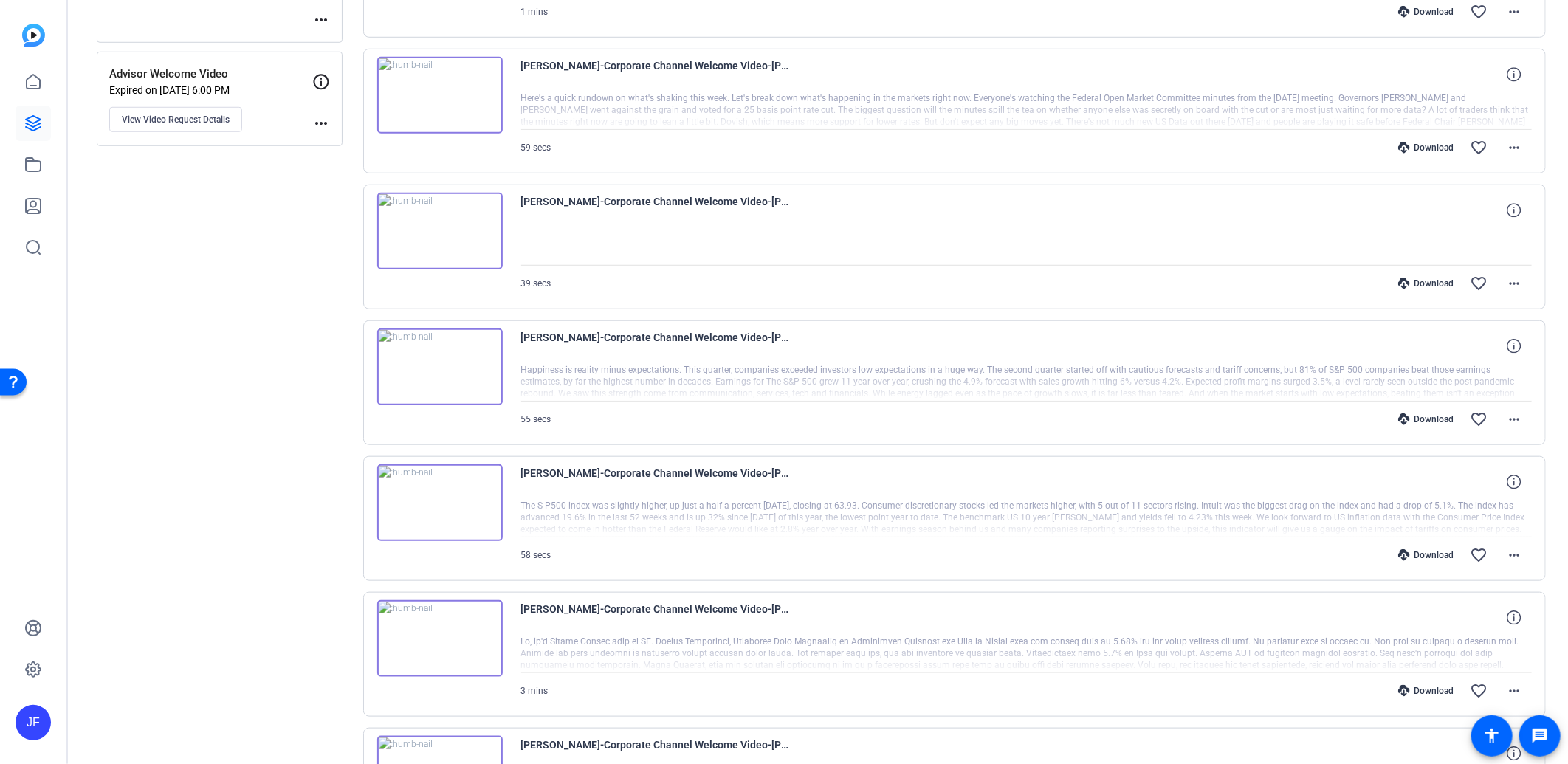
scroll to position [655, 0]
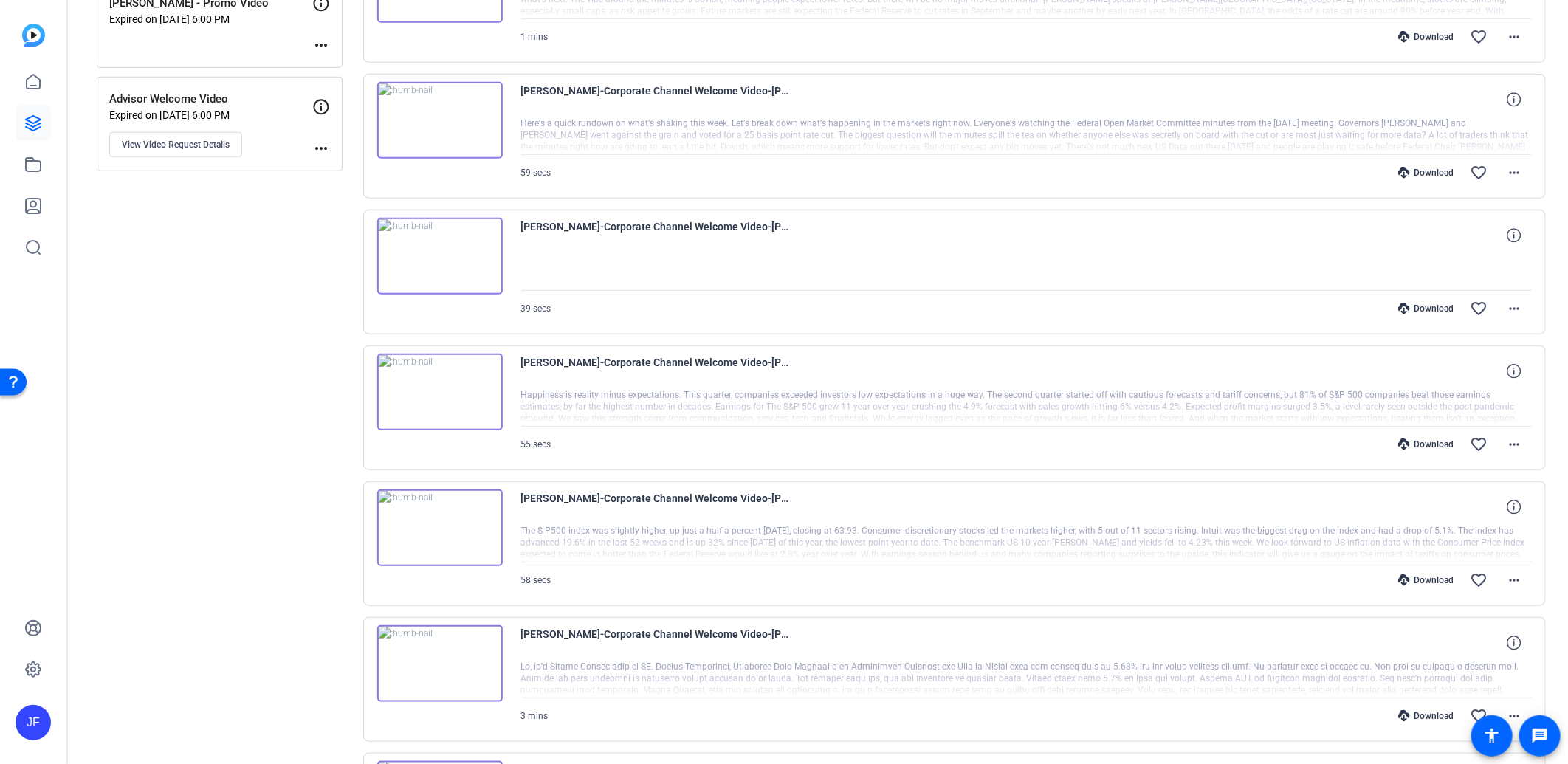
click at [681, 400] on div at bounding box center [1027, 407] width 1011 height 36
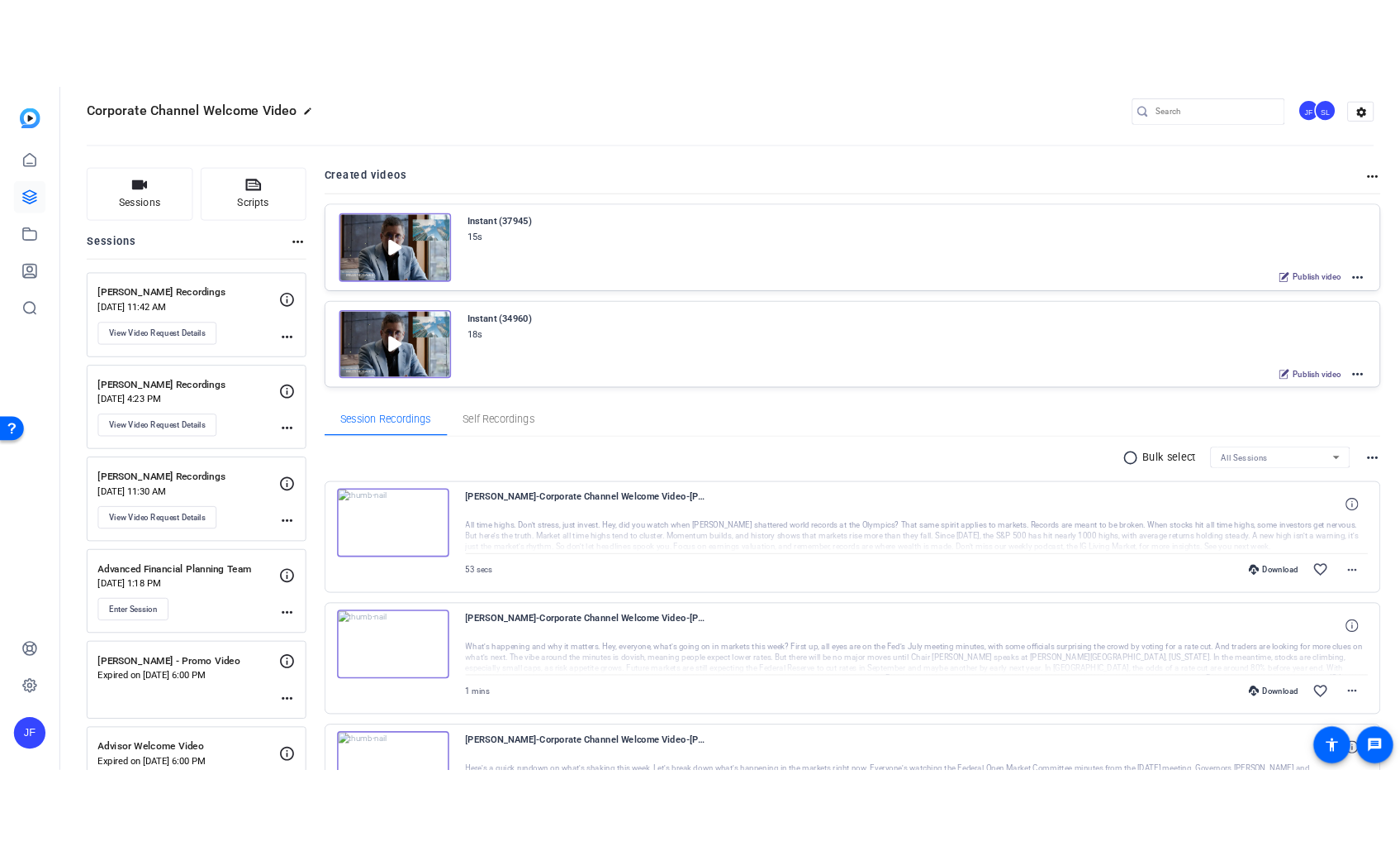
scroll to position [0, 0]
